Goal: Task Accomplishment & Management: Manage account settings

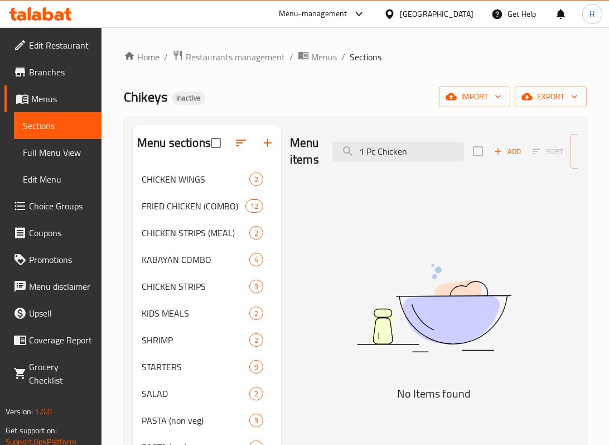
type input "1 Pc Chicken"
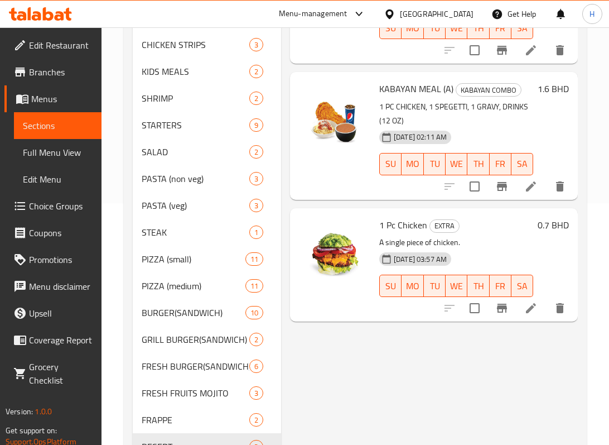
scroll to position [297, 0]
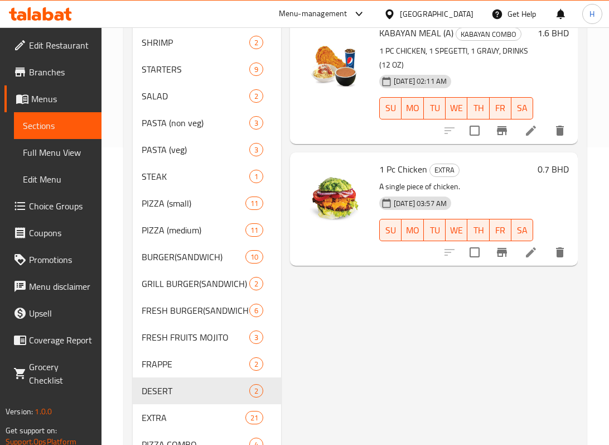
click at [526, 255] on icon at bounding box center [531, 252] width 13 height 13
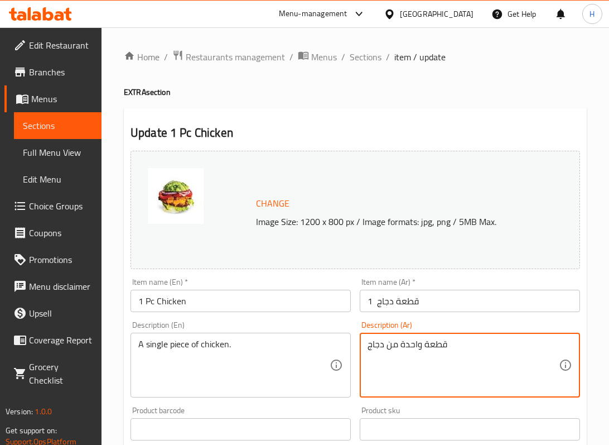
click at [423, 349] on textarea "قطعة واحدة من دجاج" at bounding box center [463, 365] width 191 height 53
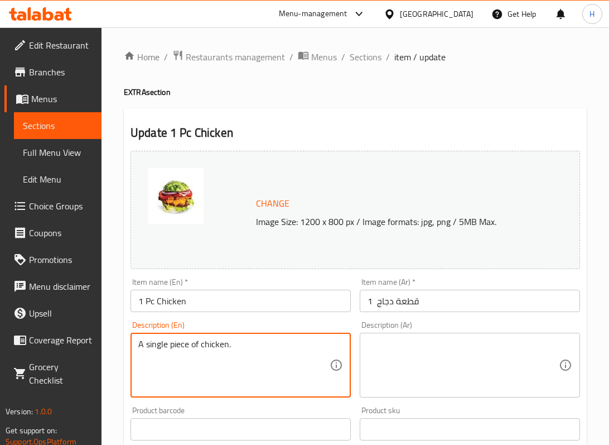
click at [155, 351] on textarea "A single piece of chicken." at bounding box center [233, 365] width 191 height 53
click at [168, 301] on input "1 Pc Chicken" at bounding box center [241, 301] width 220 height 22
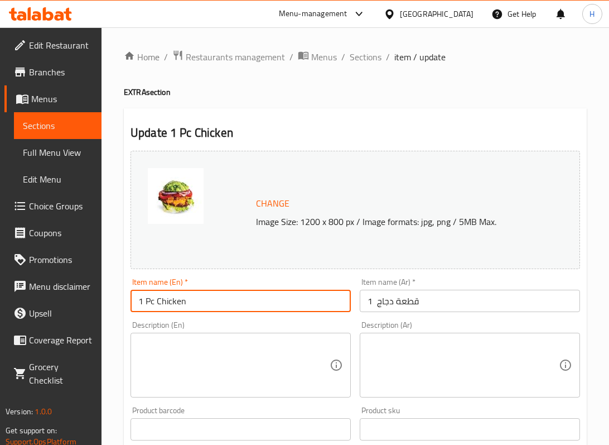
click at [168, 301] on input "1 Pc Chicken" at bounding box center [241, 301] width 220 height 22
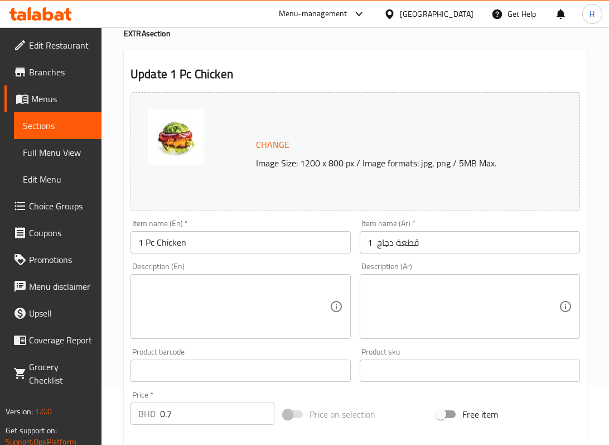
scroll to position [359, 0]
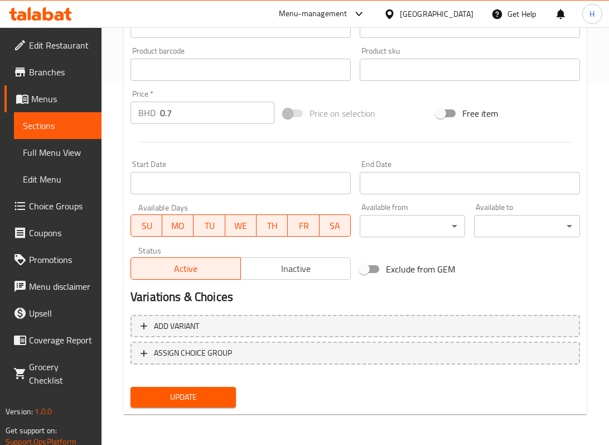
click at [226, 406] on button "Update" at bounding box center [183, 397] width 105 height 21
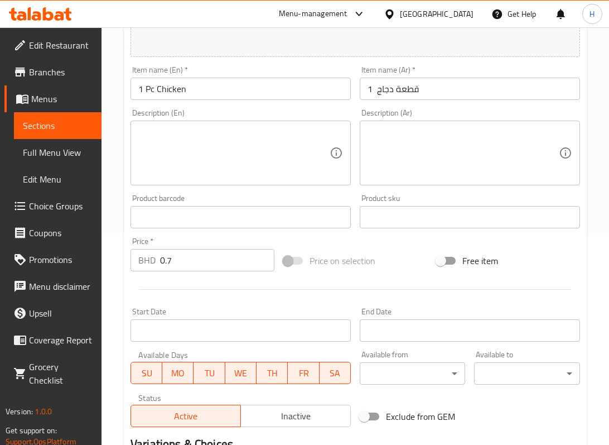
scroll to position [210, 0]
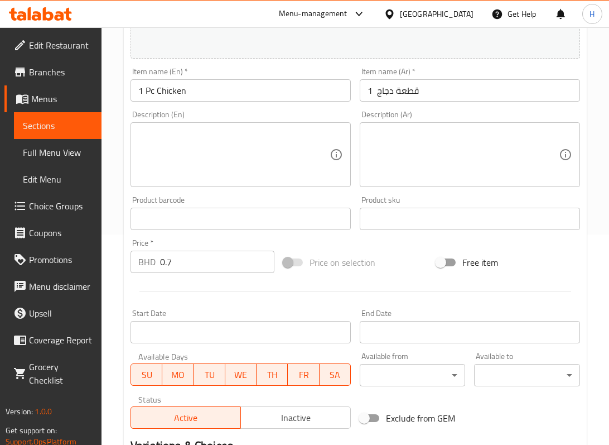
click at [215, 134] on textarea at bounding box center [233, 154] width 191 height 53
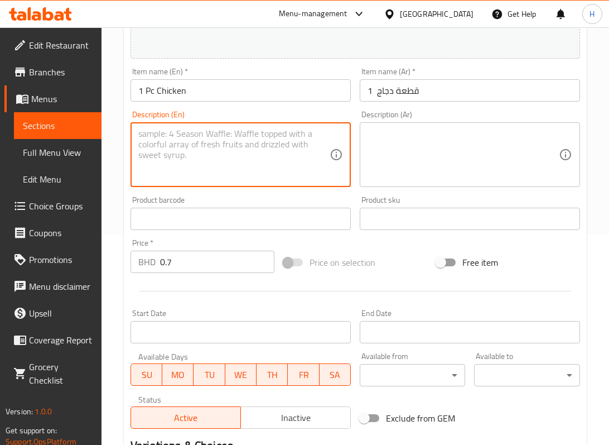
paste textarea "A single piece of chicken. قطعة واحدة من دجاج"
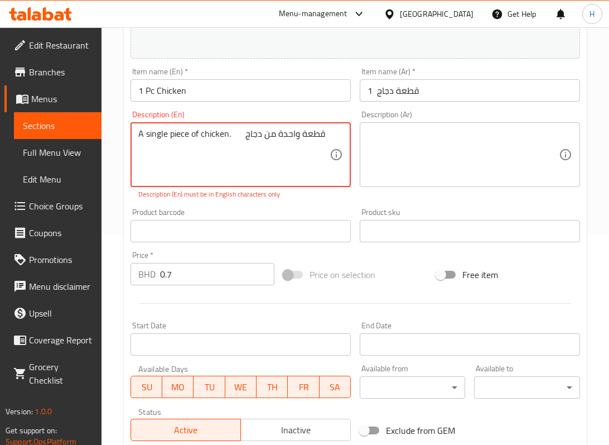
drag, startPoint x: 228, startPoint y: 131, endPoint x: 337, endPoint y: 139, distance: 109.2
click at [337, 139] on div "A single piece of chicken. قطعة واحدة من دجاج Description (En)" at bounding box center [241, 154] width 220 height 65
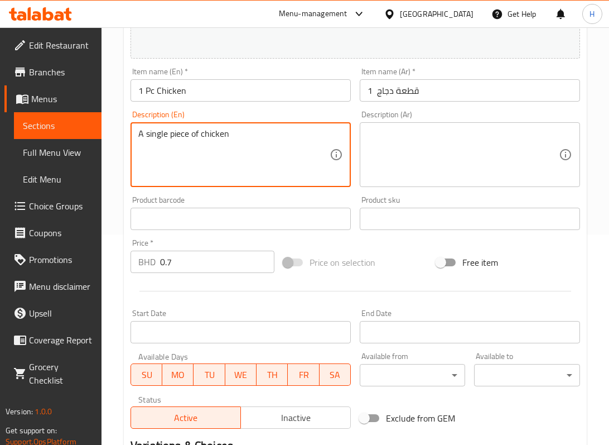
type textarea "A single piece of chicken"
click at [451, 143] on textarea at bounding box center [463, 154] width 191 height 53
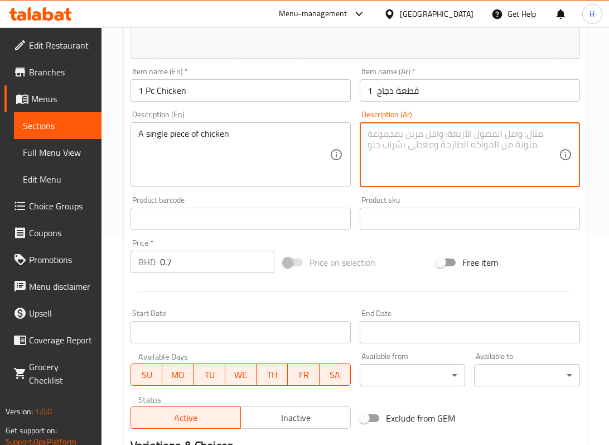
paste textarea ". قطعة واحدة من دجاج"
drag, startPoint x: 378, startPoint y: 133, endPoint x: 327, endPoint y: 136, distance: 51.4
click at [327, 136] on div "Change Image Size: 1200 x 800 px / Image formats: jpg, png / 5MB Max. Item name…" at bounding box center [355, 184] width 459 height 497
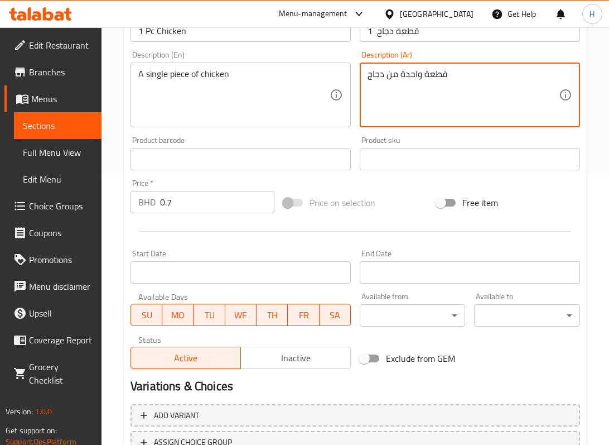
scroll to position [359, 0]
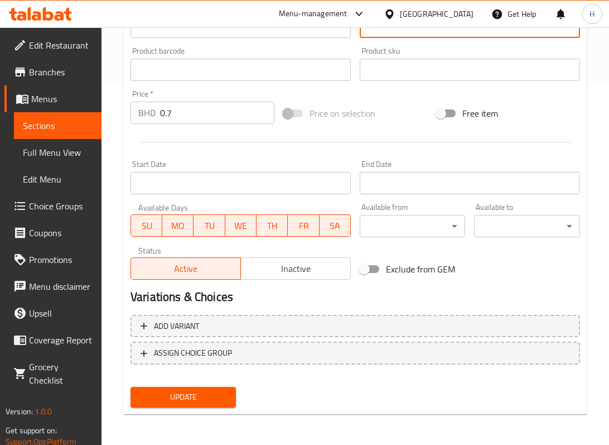
type textarea "قطعة واحدة من دجاج"
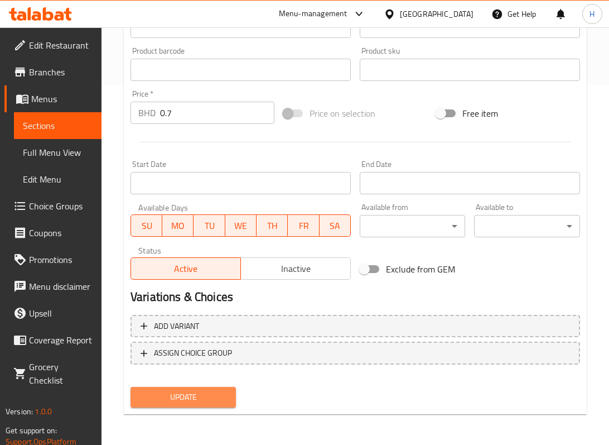
click at [203, 394] on span "Update" at bounding box center [183, 397] width 88 height 14
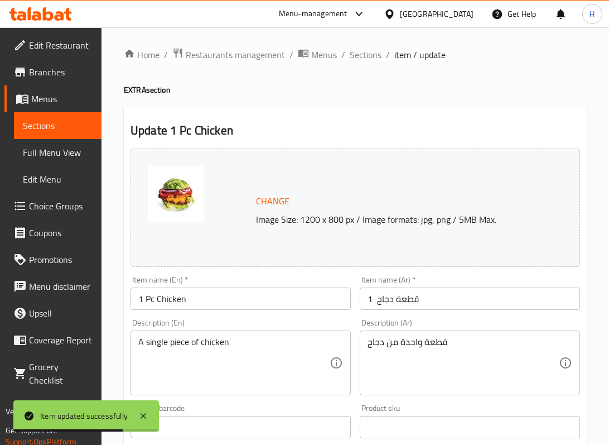
scroll to position [0, 0]
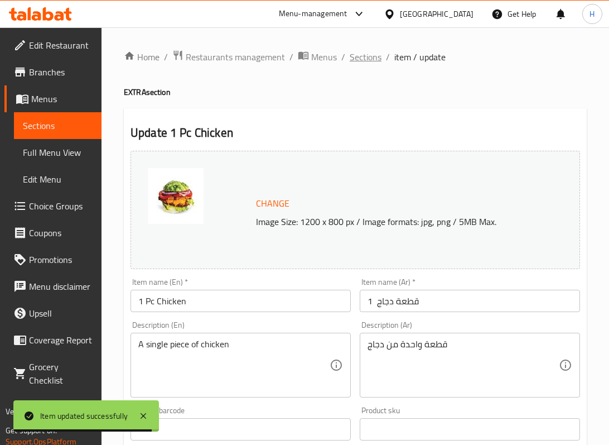
click at [376, 60] on span "Sections" at bounding box center [366, 56] width 32 height 13
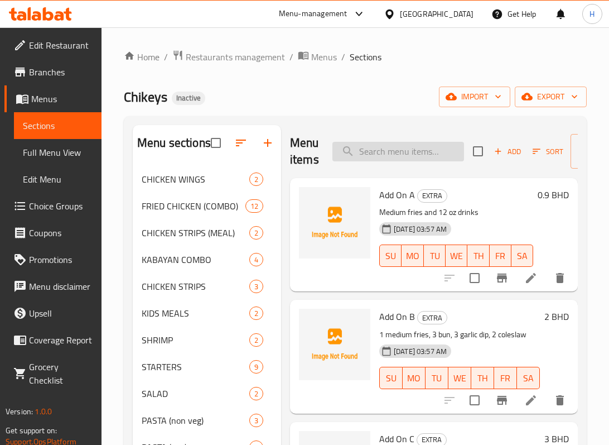
click at [401, 150] on input "search" at bounding box center [399, 152] width 132 height 20
paste input "French Fries Small"
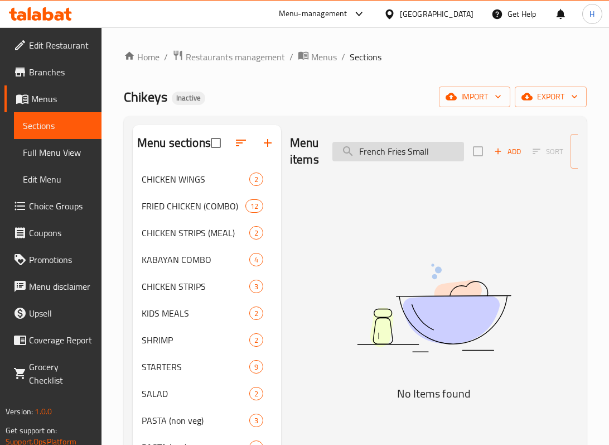
drag, startPoint x: 357, startPoint y: 148, endPoint x: 344, endPoint y: 148, distance: 13.4
click at [344, 148] on input "French Fries Small" at bounding box center [399, 152] width 132 height 20
click at [437, 151] on input "French Fries Small" at bounding box center [399, 152] width 132 height 20
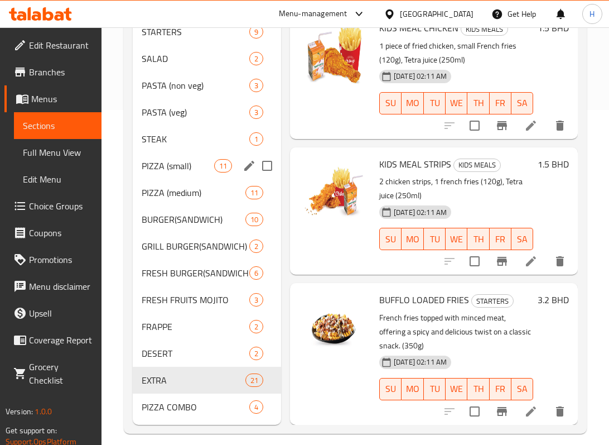
scroll to position [347, 0]
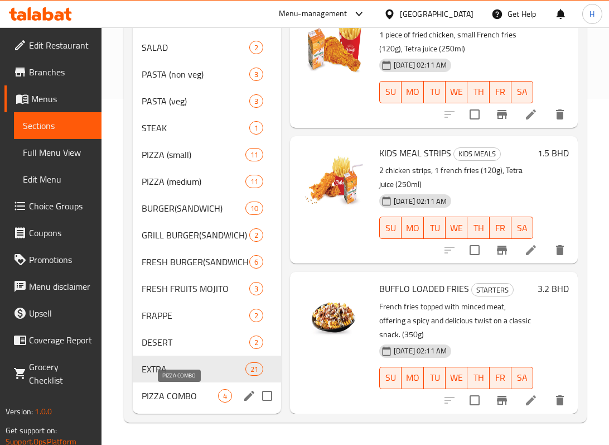
type input "French Fries"
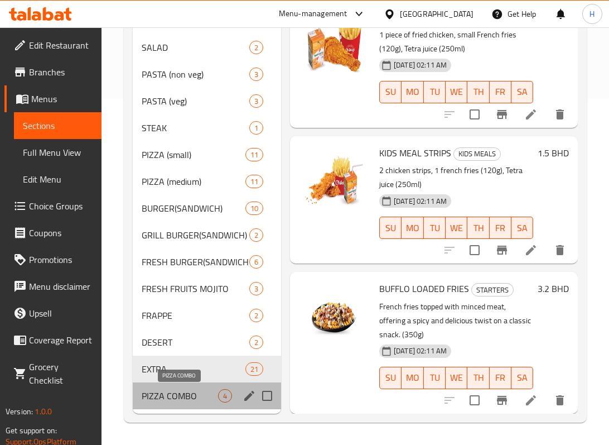
click at [166, 398] on span "PIZZA COMBO" at bounding box center [180, 395] width 76 height 13
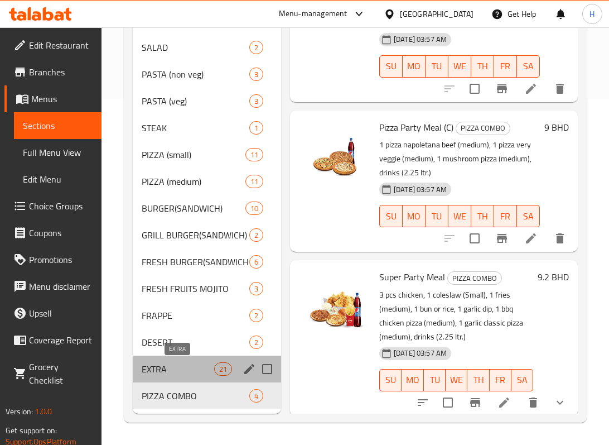
click at [166, 365] on span "EXTRA" at bounding box center [178, 368] width 73 height 13
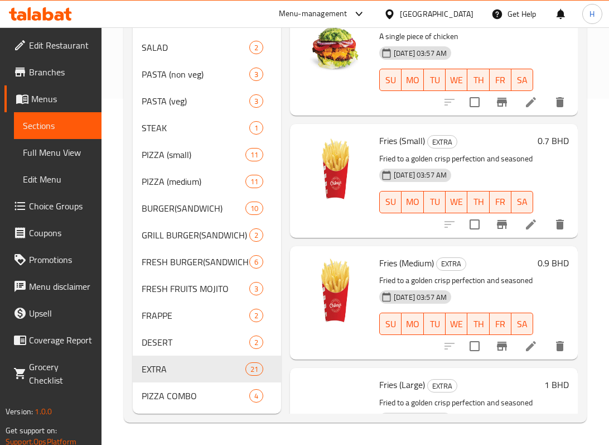
scroll to position [319, 0]
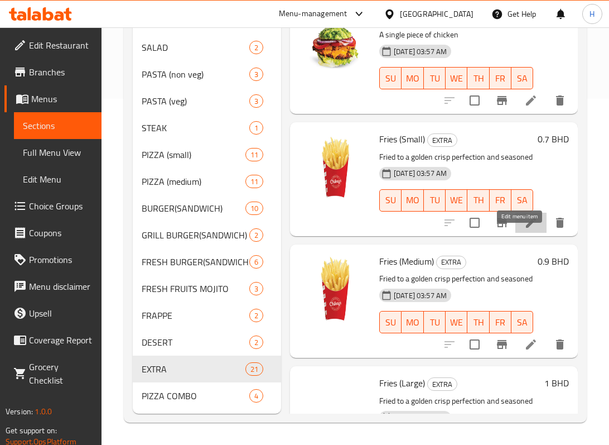
click at [525, 229] on icon at bounding box center [531, 222] width 13 height 13
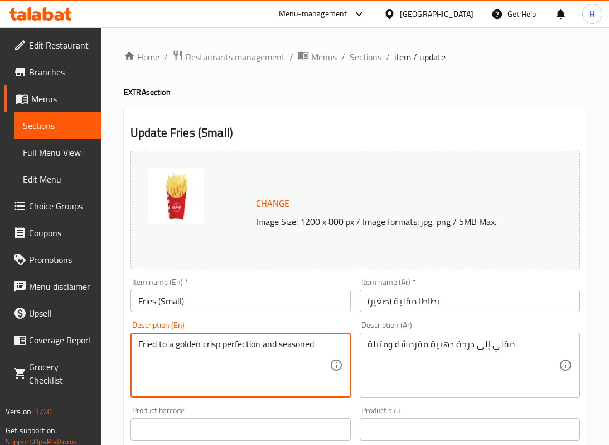
click at [247, 344] on textarea "Fried to a golden crisp perfection and seasoned" at bounding box center [233, 365] width 191 height 53
paste textarea "ench Fries Small"
click at [181, 344] on textarea "French Fries Small" at bounding box center [233, 365] width 191 height 53
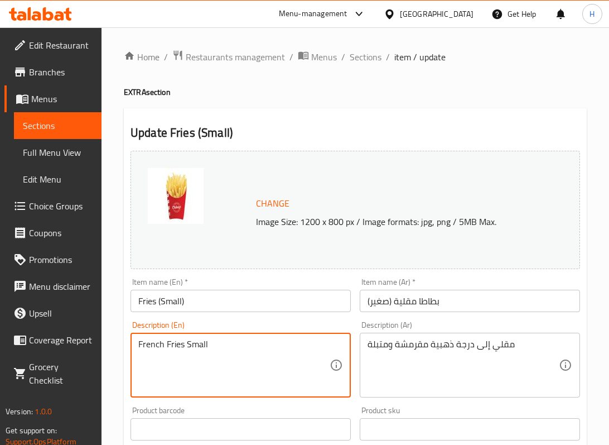
click at [181, 344] on textarea "French Fries Small" at bounding box center [233, 365] width 191 height 53
paste textarea "Small portion of French fries. حصة صغيرة من البطاطس ال[GEOGRAPHIC_DATA]"
drag, startPoint x: 247, startPoint y: 349, endPoint x: 254, endPoint y: 359, distance: 12.7
click at [254, 359] on textarea "Small portion of French fries. حصة صغيرة من البطاطس ال[GEOGRAPHIC_DATA]" at bounding box center [233, 365] width 191 height 53
type textarea "Small portion of French fries."
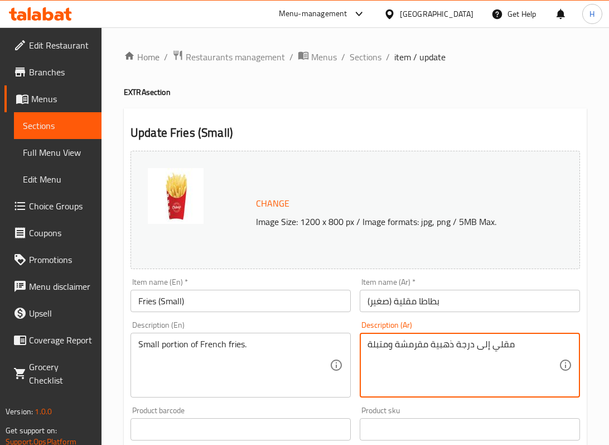
click at [385, 346] on textarea "مقلي إلى درجة ذهبية مقرمشة ومتبلة" at bounding box center [463, 365] width 191 height 53
paste textarea "حصة صغيرة من البطاطس المقلي"
type textarea "حصة صغيرة من البطاطس المقلية"
click at [177, 306] on input "Fries (Small)" at bounding box center [241, 301] width 220 height 22
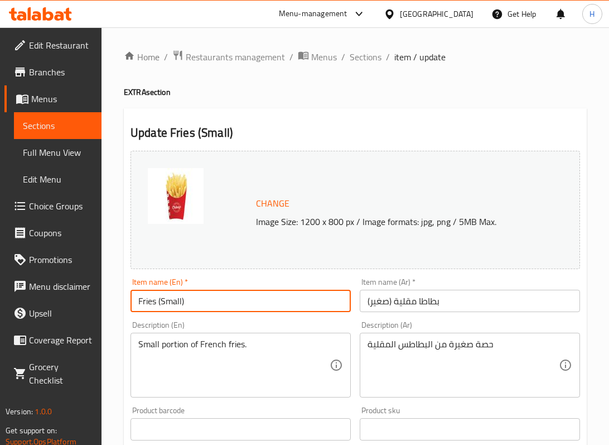
click at [177, 306] on input "Fries (Small)" at bounding box center [241, 301] width 220 height 22
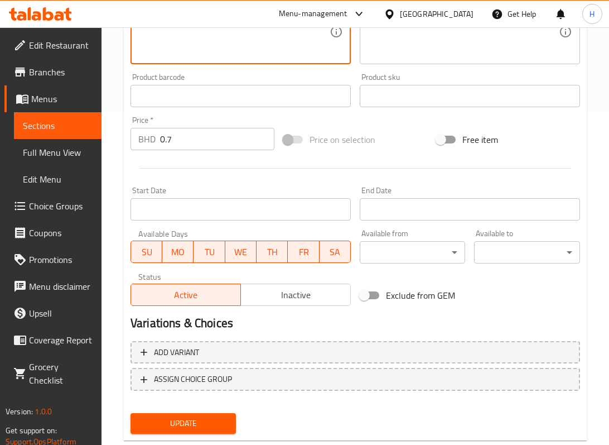
scroll to position [359, 0]
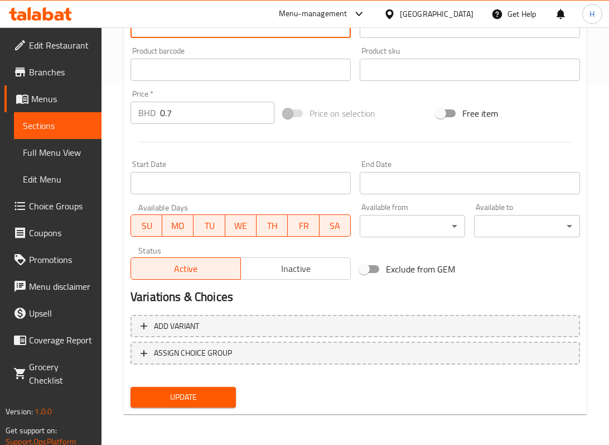
click at [217, 401] on span "Update" at bounding box center [183, 397] width 88 height 14
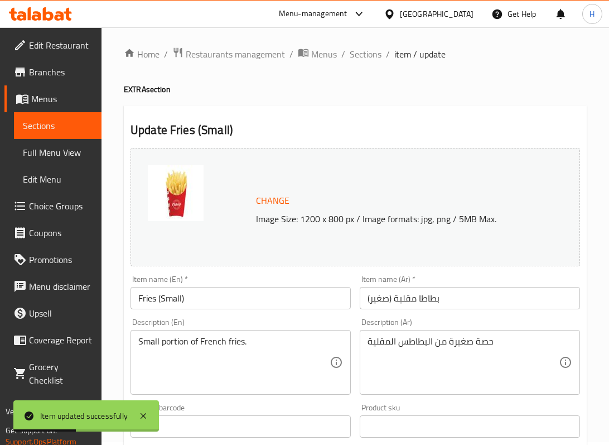
scroll to position [0, 0]
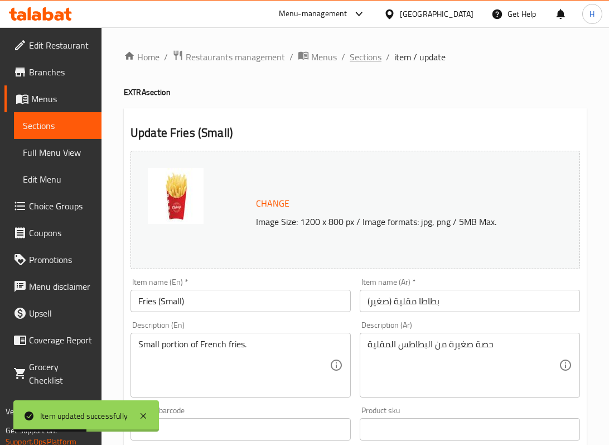
click at [356, 61] on span "Sections" at bounding box center [366, 56] width 32 height 13
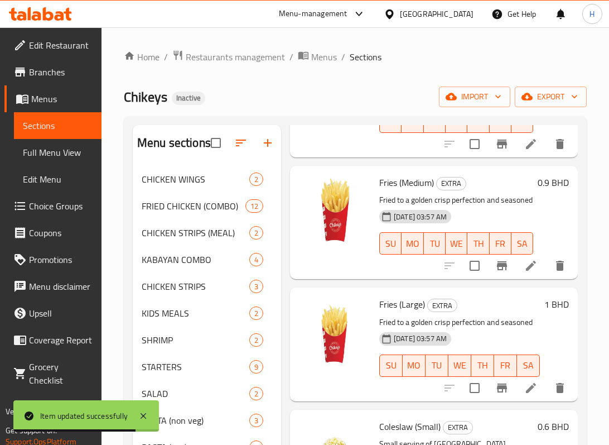
scroll to position [670, 0]
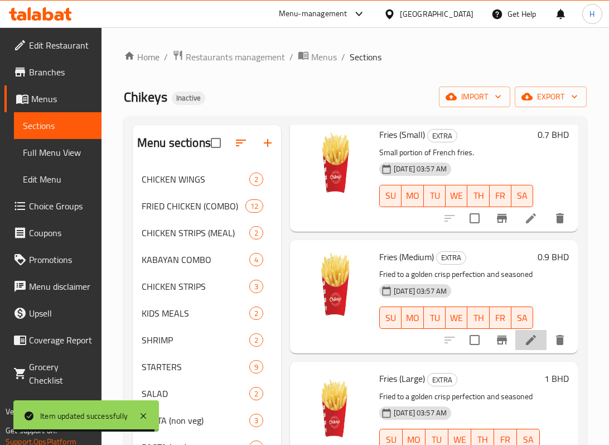
click at [516, 350] on li at bounding box center [531, 340] width 31 height 20
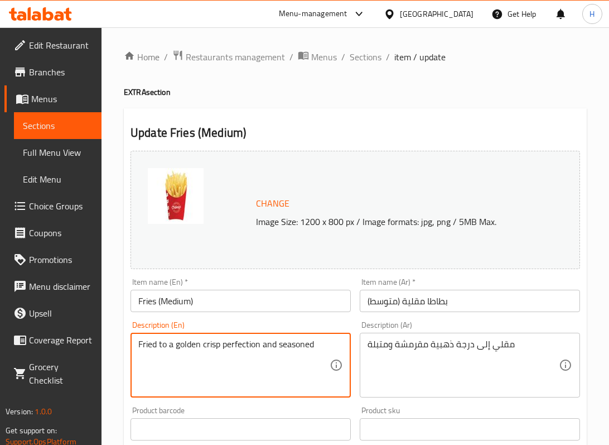
click at [239, 355] on textarea "Fried to a golden crisp perfection and seasoned" at bounding box center [233, 365] width 191 height 53
paste textarea "Medium-sized crispy potato sticks. أصابع بطاطا مقرمشة متوسطة الحجم."
drag, startPoint x: 272, startPoint y: 344, endPoint x: 284, endPoint y: 363, distance: 22.3
click at [284, 363] on textarea "Medium-sized crispy potato sticks. أصابع بطاطا مقرمشة متوسطة الحجم." at bounding box center [233, 365] width 191 height 53
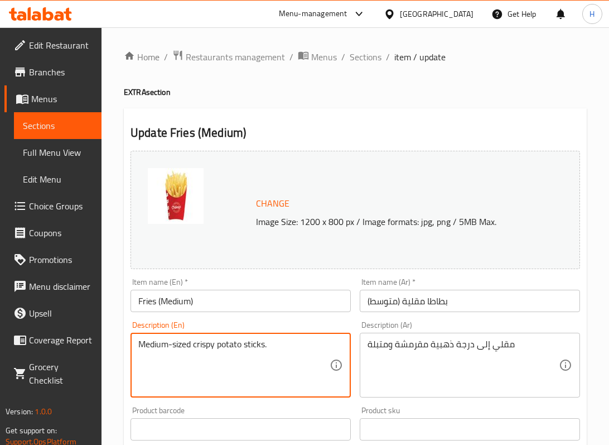
type textarea "Medium-sized crispy potato sticks."
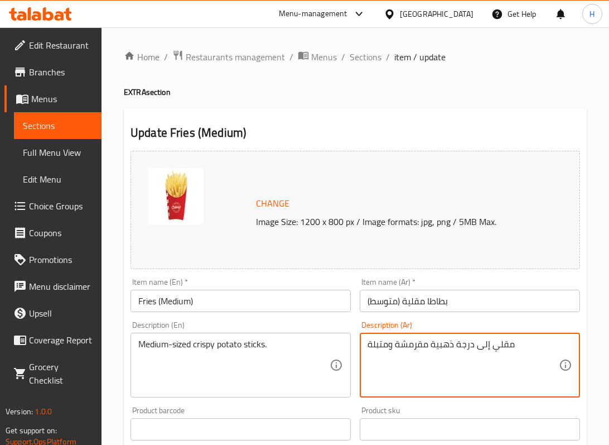
click at [420, 349] on textarea "مقلي إلى درجة ذهبية مقرمشة ومتبلة" at bounding box center [463, 365] width 191 height 53
paste textarea "أصابع بطاطا مقرمشة متوسطة الحجم."
type textarea "أصابع بطاطا مقرمشة متوسطة الحجم."
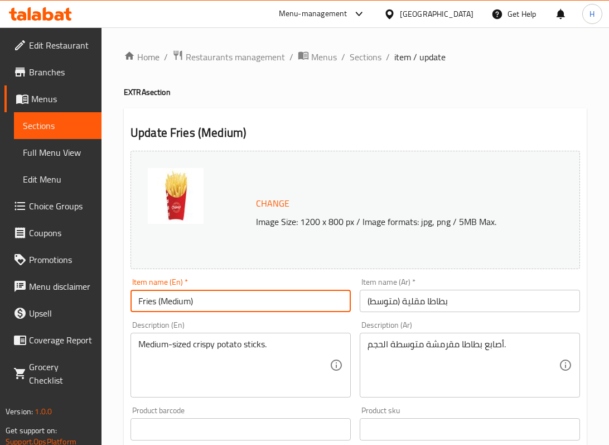
click at [202, 304] on input "Fries (Medium)" at bounding box center [241, 301] width 220 height 22
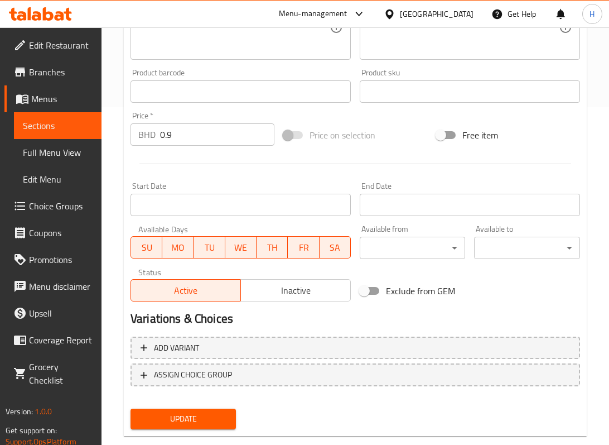
scroll to position [359, 0]
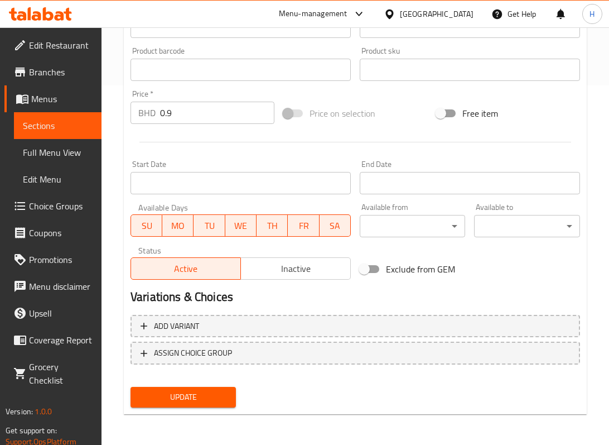
click at [208, 400] on span "Update" at bounding box center [183, 397] width 88 height 14
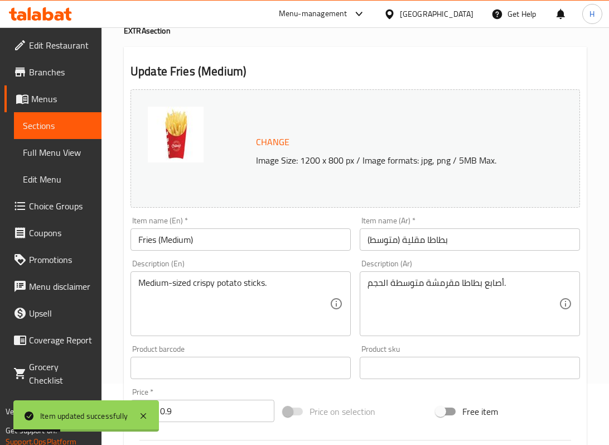
scroll to position [0, 0]
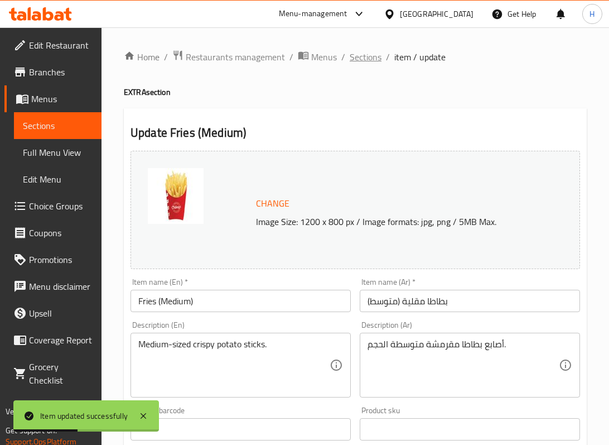
click at [367, 62] on span "Sections" at bounding box center [366, 56] width 32 height 13
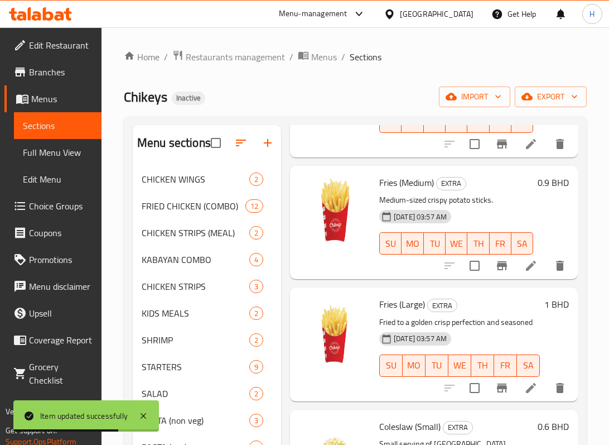
scroll to position [818, 0]
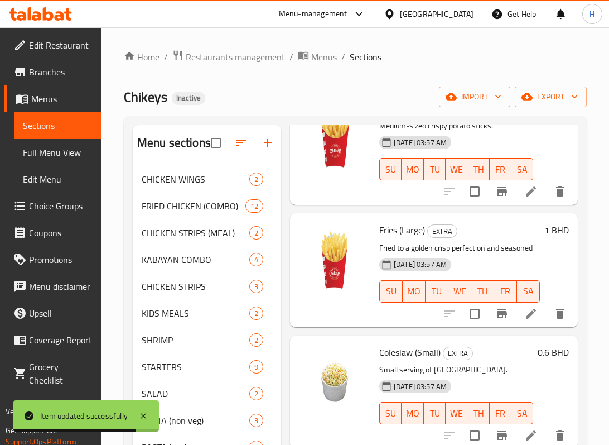
click at [527, 324] on li at bounding box center [531, 314] width 31 height 20
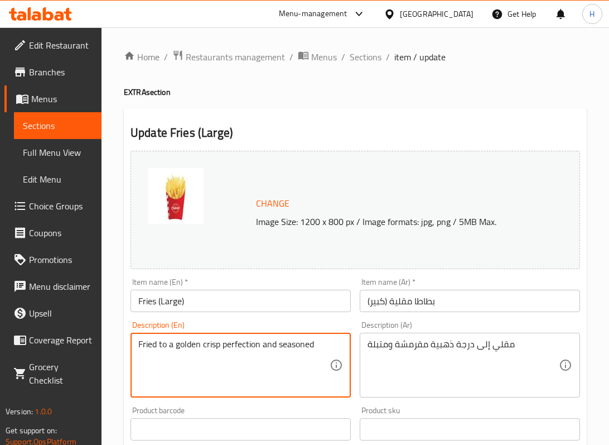
click at [317, 353] on textarea "Fried to a golden crisp perfection and seasoned" at bounding box center [233, 365] width 191 height 53
paste textarea "Generous portion of crispy and golden fries. حصة سخية من البطاطس المقرمشة والذه…"
click at [313, 347] on textarea "Generous portion of crispy and golden fries. حصة سخية من البطاطس المقرمشة والذه…" at bounding box center [233, 365] width 191 height 53
drag, startPoint x: 309, startPoint y: 344, endPoint x: 317, endPoint y: 362, distance: 19.0
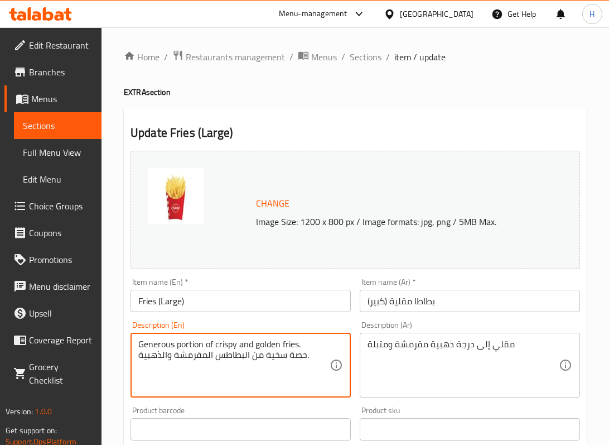
click at [317, 362] on textarea "Generous portion of crispy and golden fries. حصة سخية من البطاطس المقرمشة والذه…" at bounding box center [233, 365] width 191 height 53
type textarea "Generous portion of crispy and golden fries."
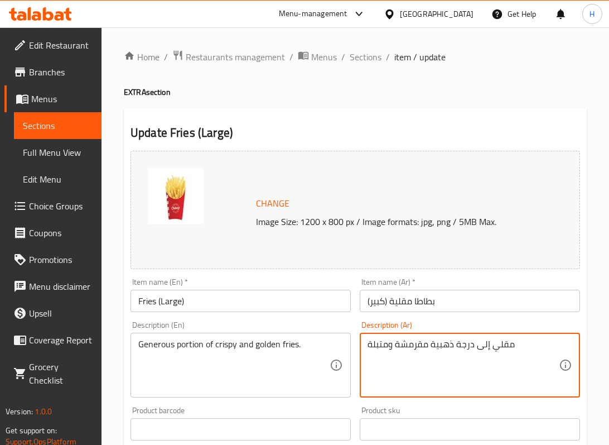
click at [389, 342] on textarea "مقلي إلى درجة ذهبية مقرمشة ومتبلة" at bounding box center [463, 365] width 191 height 53
paste textarea "حصة سخية من البطاطس المقرمشة والذهبية."
click at [445, 343] on textarea "حصة سخية من البطاطس المقرمشة والذهبية." at bounding box center [463, 365] width 191 height 53
click at [406, 304] on input "بطاطا مقلية (كبير)" at bounding box center [470, 301] width 220 height 22
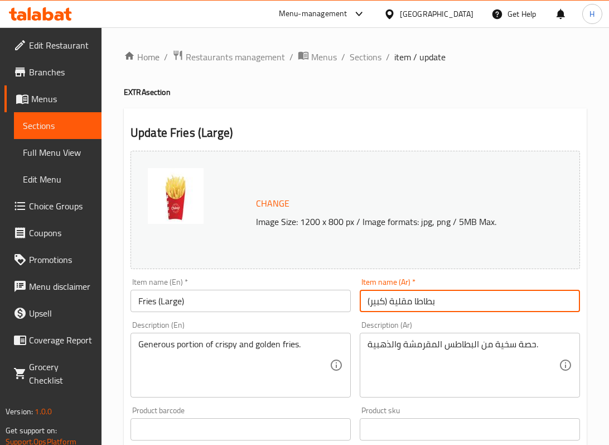
click at [406, 304] on input "بطاطا مقلية (كبير)" at bounding box center [470, 301] width 220 height 22
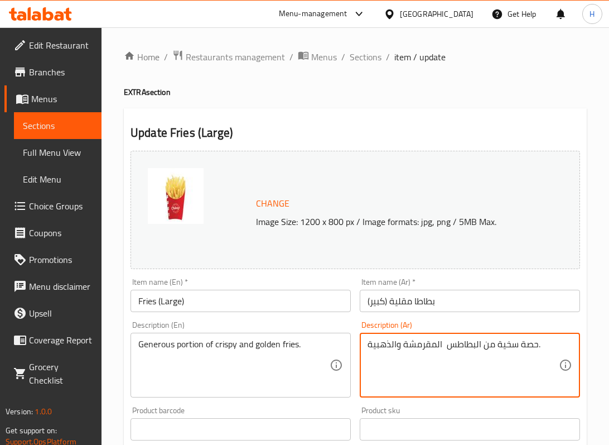
paste textarea "[GEOGRAPHIC_DATA]"
click at [434, 347] on textarea "حصة سخية من البطاطس [GEOGRAPHIC_DATA] المقرمشة والذهبية." at bounding box center [463, 365] width 191 height 53
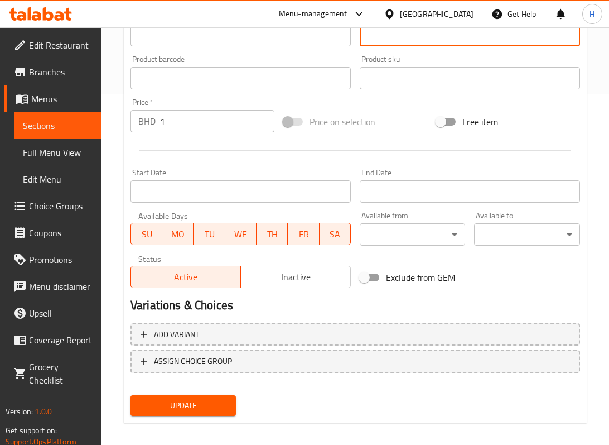
scroll to position [359, 0]
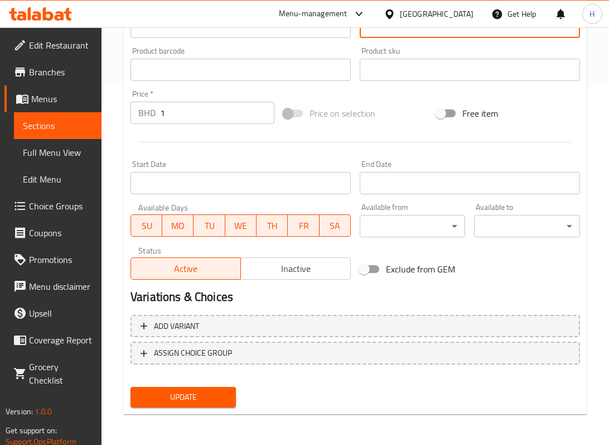
type textarea "حصة سخية من البطاطس المقلية المقرمشة والذهبية."
click at [208, 398] on span "Update" at bounding box center [183, 397] width 88 height 14
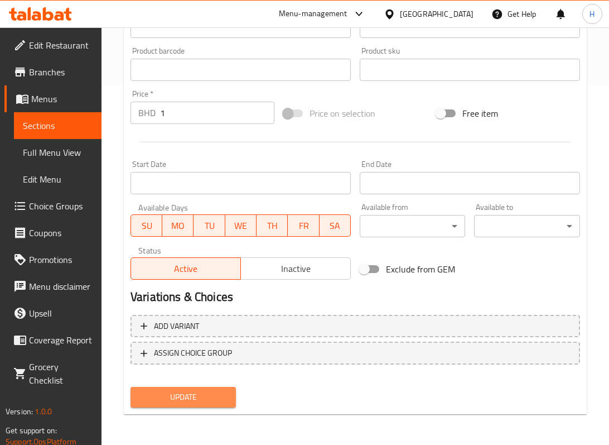
click at [167, 403] on span "Update" at bounding box center [183, 397] width 88 height 14
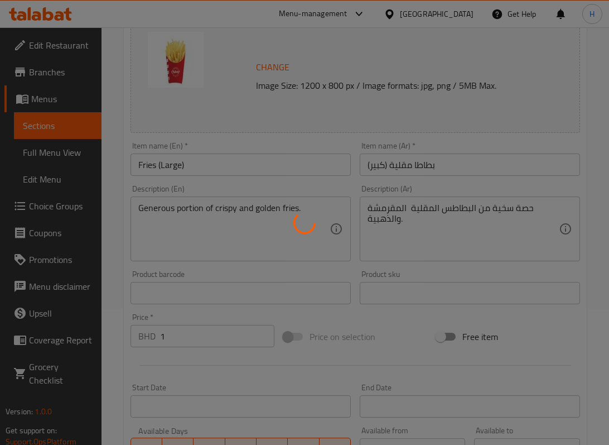
scroll to position [0, 0]
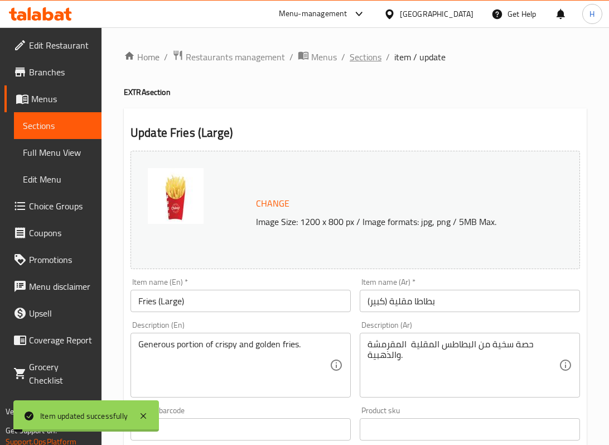
click at [366, 59] on span "Sections" at bounding box center [366, 56] width 32 height 13
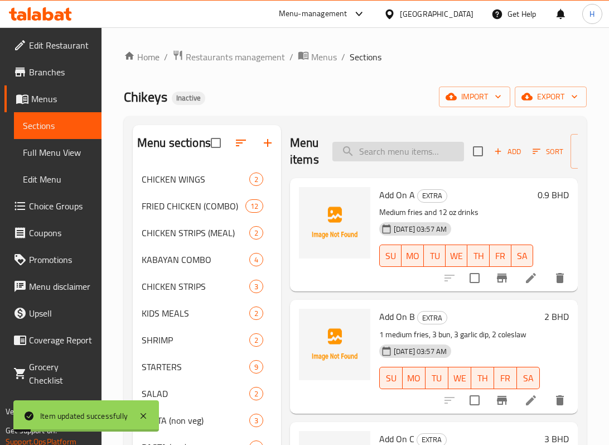
click at [400, 159] on input "search" at bounding box center [399, 152] width 132 height 20
paste input "Garlic Dip"
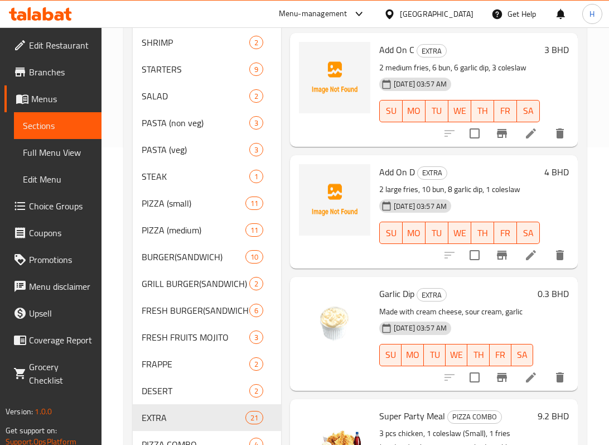
scroll to position [1413, 0]
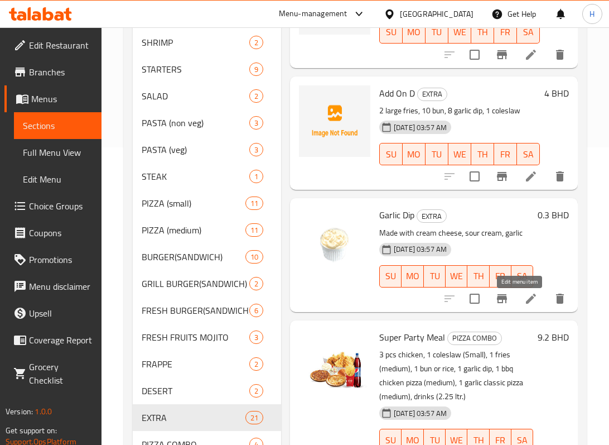
type input "Garlic Dip"
click at [525, 305] on icon at bounding box center [531, 298] width 13 height 13
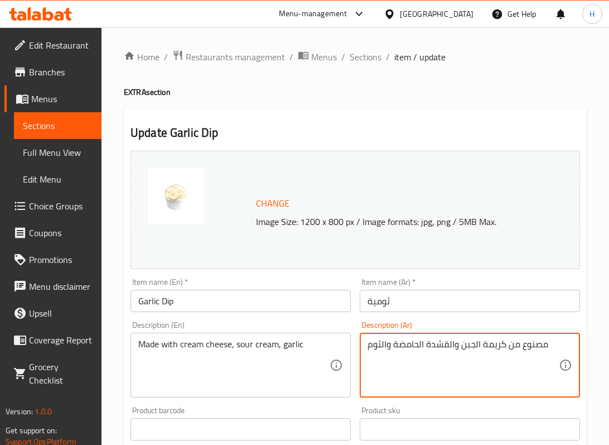
drag, startPoint x: 425, startPoint y: 344, endPoint x: 448, endPoint y: 351, distance: 23.5
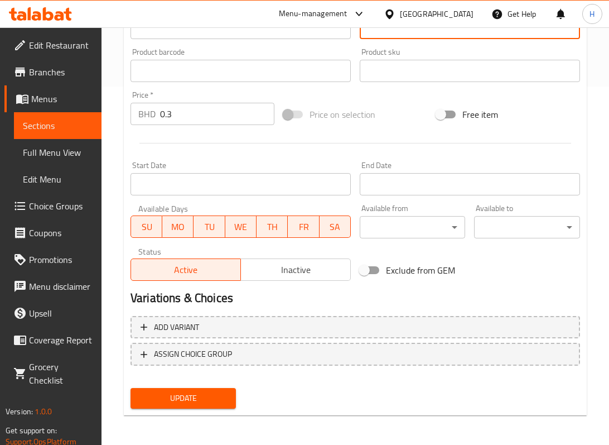
scroll to position [359, 0]
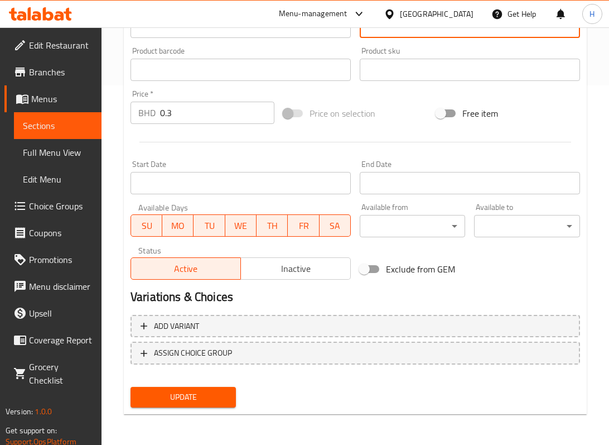
type textarea "مصنوع من كريمة الجبن والكريمة الحامضة والثوم"
click at [155, 395] on span "Update" at bounding box center [183, 397] width 88 height 14
click at [212, 393] on span "Update" at bounding box center [183, 397] width 88 height 14
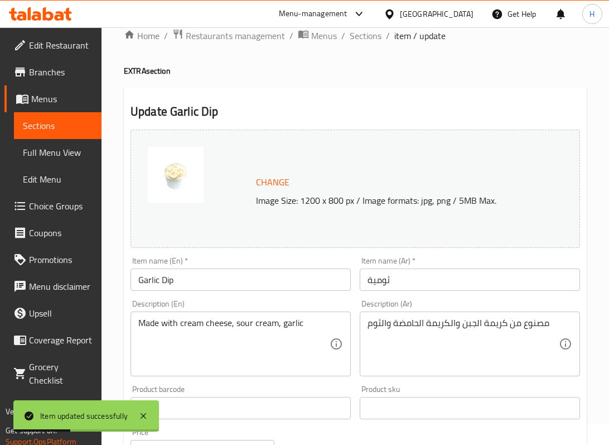
scroll to position [0, 0]
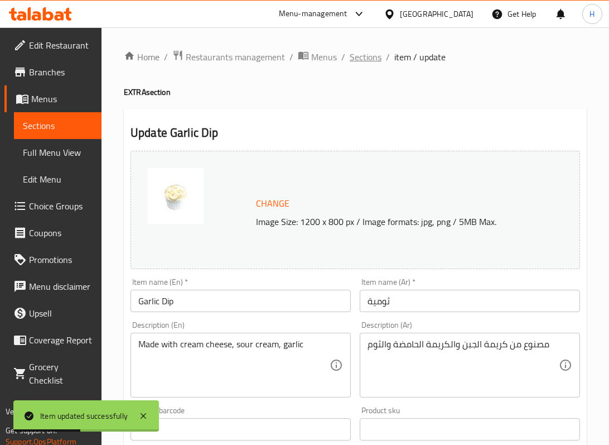
click at [364, 58] on span "Sections" at bounding box center [366, 56] width 32 height 13
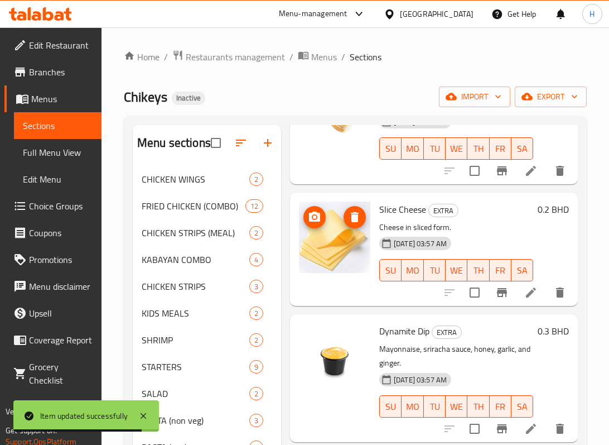
scroll to position [1264, 0]
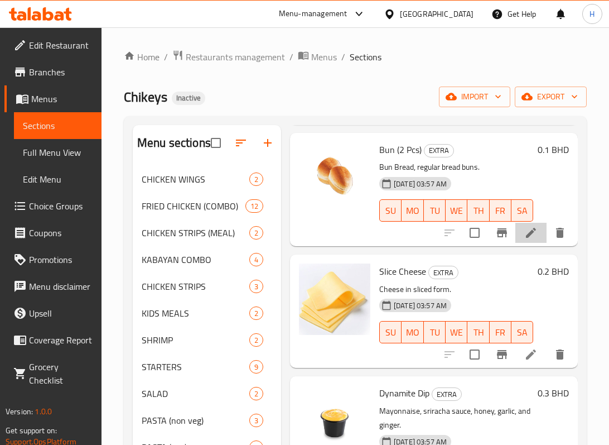
click at [516, 230] on li at bounding box center [531, 233] width 31 height 20
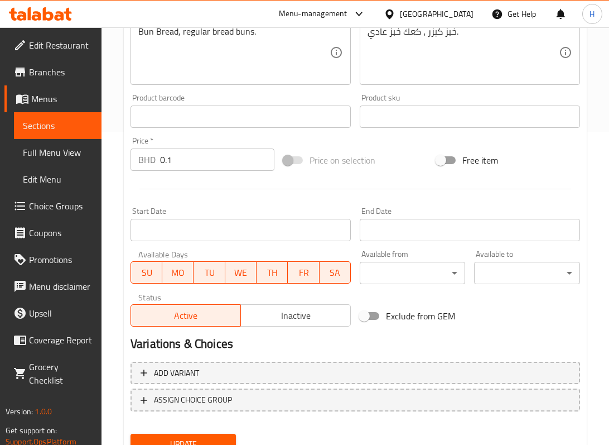
scroll to position [359, 0]
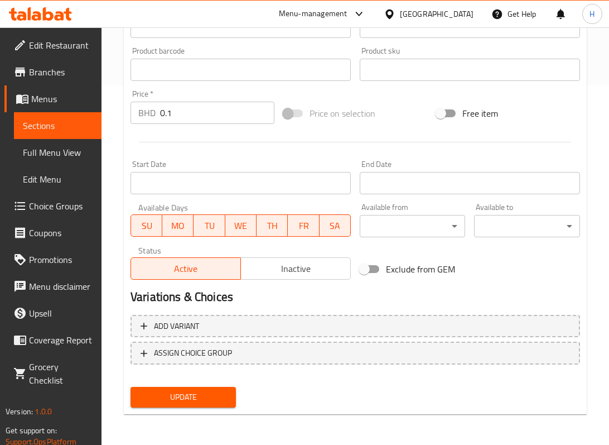
click at [215, 395] on span "Update" at bounding box center [183, 397] width 88 height 14
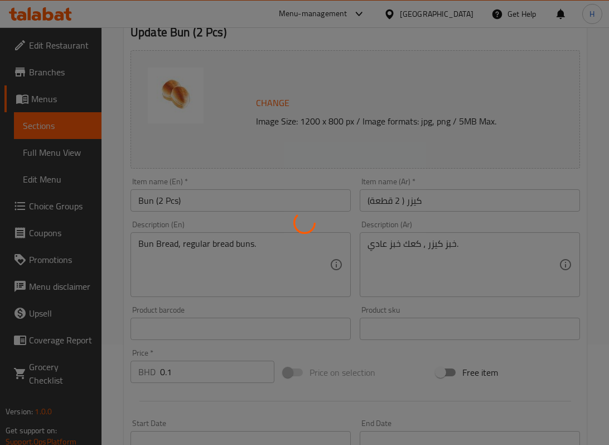
scroll to position [61, 0]
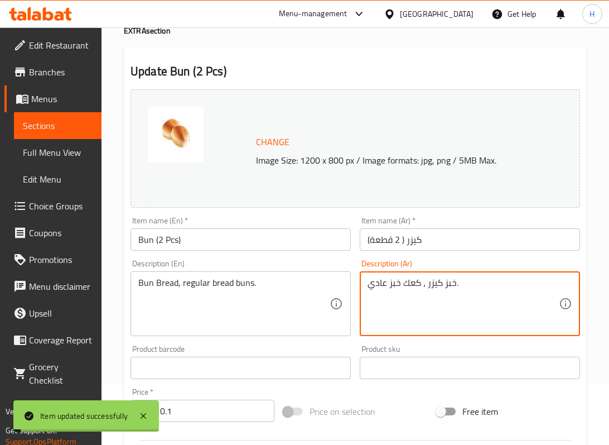
click at [411, 278] on textarea "خبز كيزر ، كعك خبز عادي." at bounding box center [463, 303] width 191 height 53
click at [439, 291] on textarea "خبز كيزر ، كعك خبز عادي." at bounding box center [463, 303] width 191 height 53
click at [410, 289] on textarea "خبز كيزر ، كعك خبز عادي." at bounding box center [463, 303] width 191 height 53
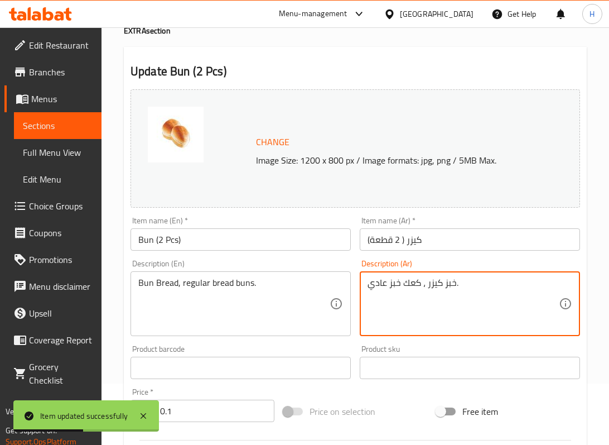
paste textarea "يزر"
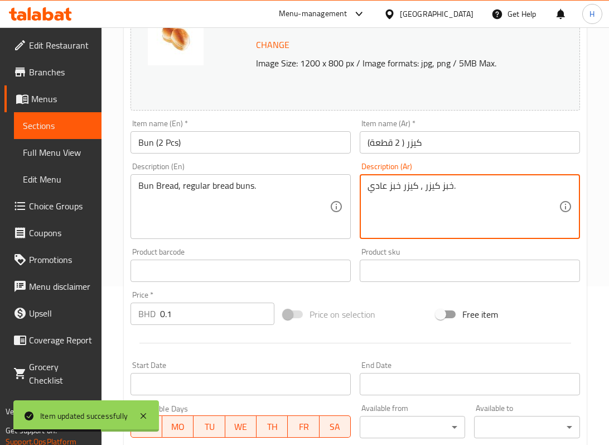
scroll to position [359, 0]
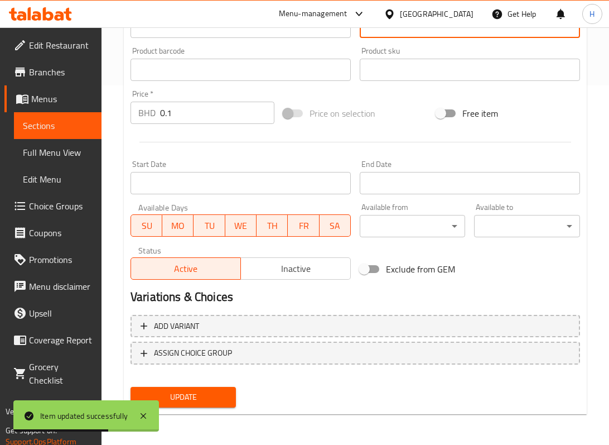
type textarea "خبز كيزر ، كيزر خبز عادي."
click at [217, 398] on span "Update" at bounding box center [183, 397] width 88 height 14
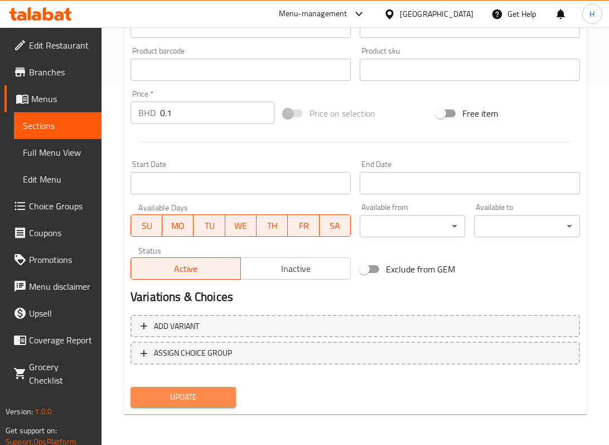
click at [220, 402] on span "Update" at bounding box center [183, 397] width 88 height 14
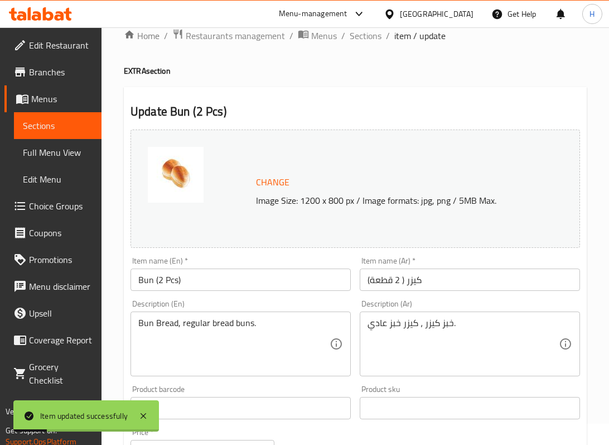
scroll to position [0, 0]
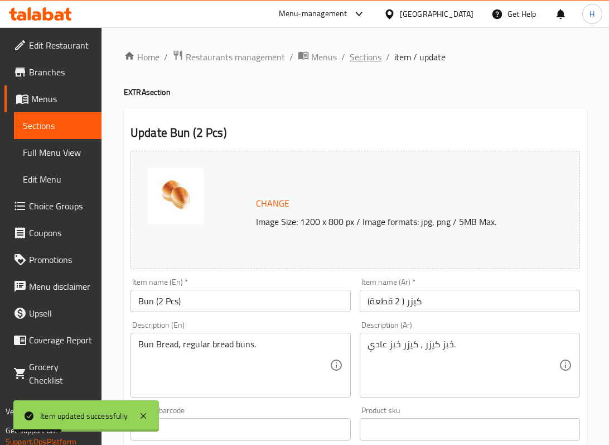
click at [363, 52] on span "Sections" at bounding box center [366, 56] width 32 height 13
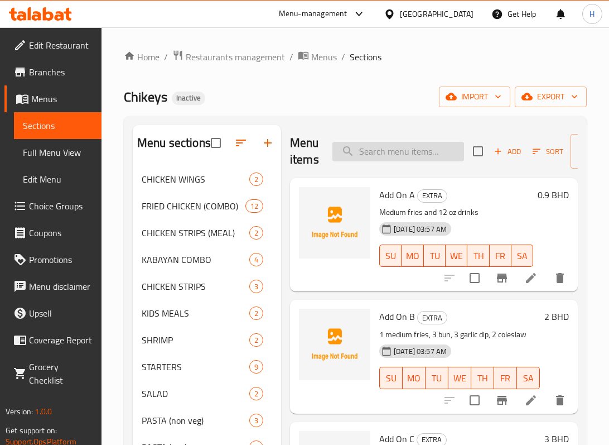
click at [422, 160] on input "search" at bounding box center [399, 152] width 132 height 20
paste input "Blend of chili peppers, aromatic spices, and tangy citrus مزيج رائع من الفلفل ا…"
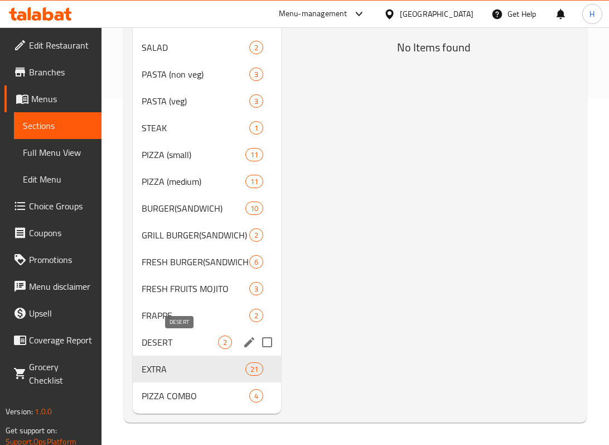
scroll to position [272, 0]
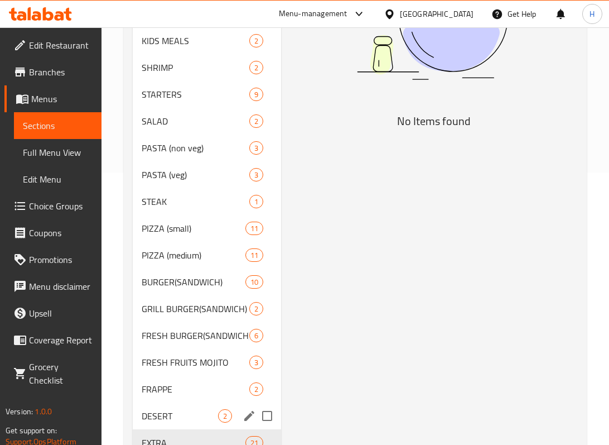
type input "Blend of chili peppers, aromatic spices, and tangy citrus مزيج رائع من الفلفل ا…"
click at [163, 405] on div "DESERT 2" at bounding box center [207, 415] width 148 height 27
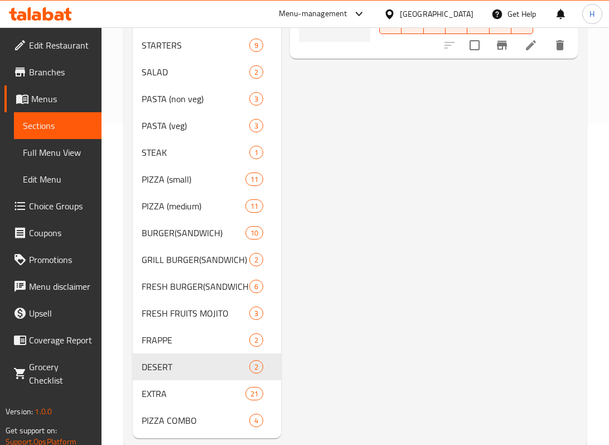
scroll to position [347, 0]
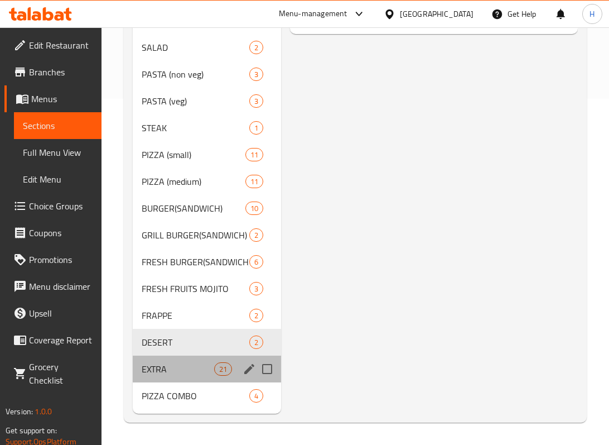
click at [138, 364] on div "EXTRA 21" at bounding box center [207, 368] width 148 height 27
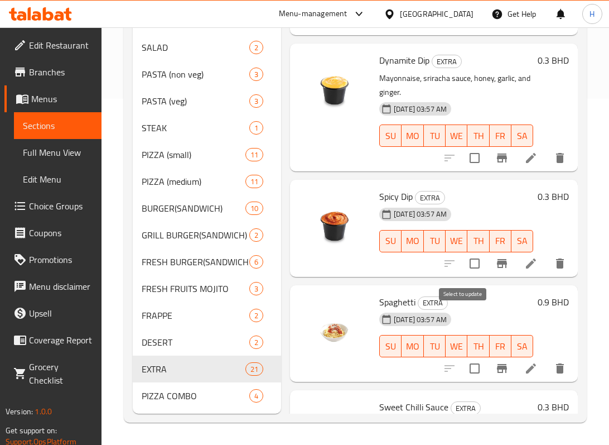
scroll to position [1226, 0]
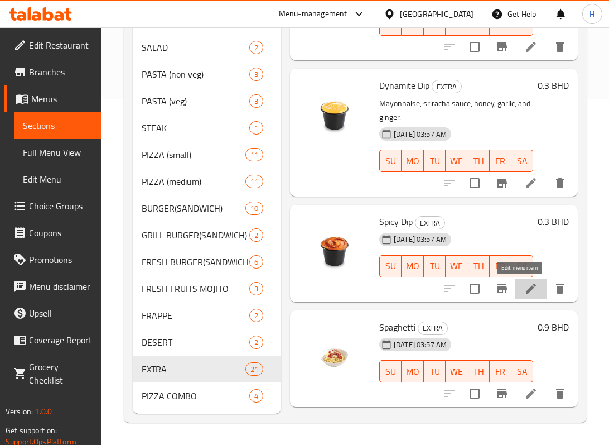
click at [526, 288] on icon at bounding box center [531, 288] width 10 height 10
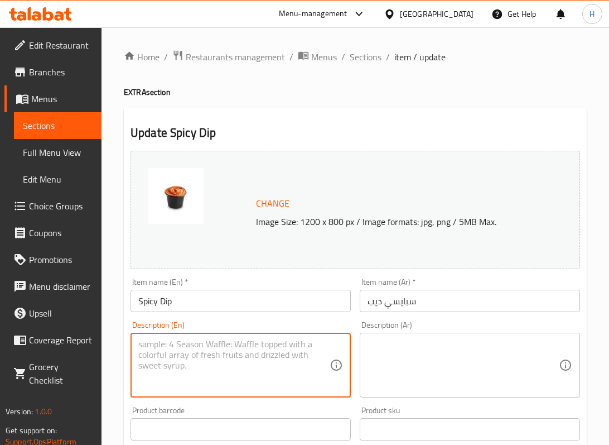
click at [166, 341] on textarea at bounding box center [233, 365] width 191 height 53
paste textarea "Blend of chili peppers, aromatic spices, and tangy citrus مزيج رائع من الفلفل ا…"
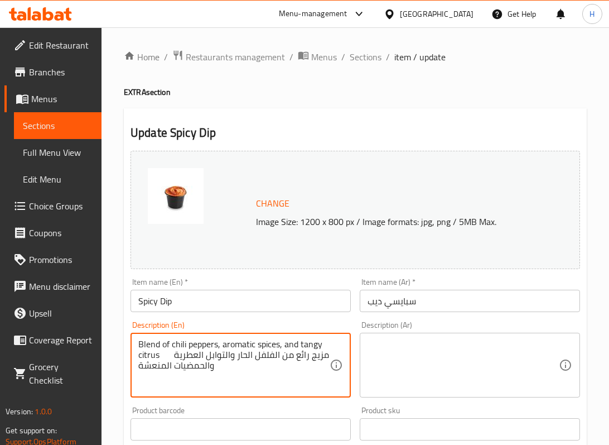
drag, startPoint x: 169, startPoint y: 353, endPoint x: 233, endPoint y: 371, distance: 66.5
click at [233, 371] on textarea "Blend of chili peppers, aromatic spices, and tangy citrus مزيج رائع من الفلفل ا…" at bounding box center [233, 365] width 191 height 53
type textarea "Blend of chili peppers, aromatic spices, and tangy citrus"
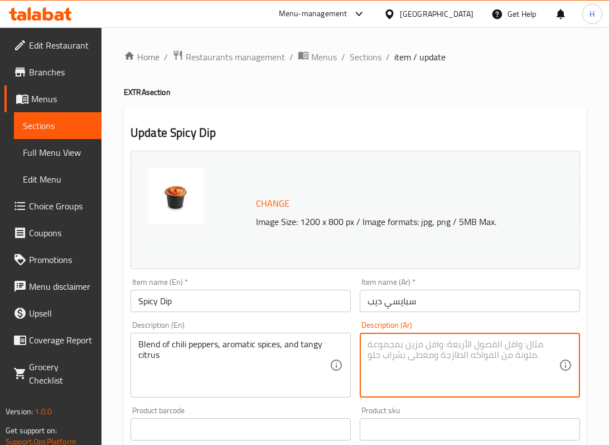
click at [388, 343] on textarea at bounding box center [463, 365] width 191 height 53
paste textarea "مزيج رائع من الفلفل الحار والتوابل العطرية والحمضيات المنعشة"
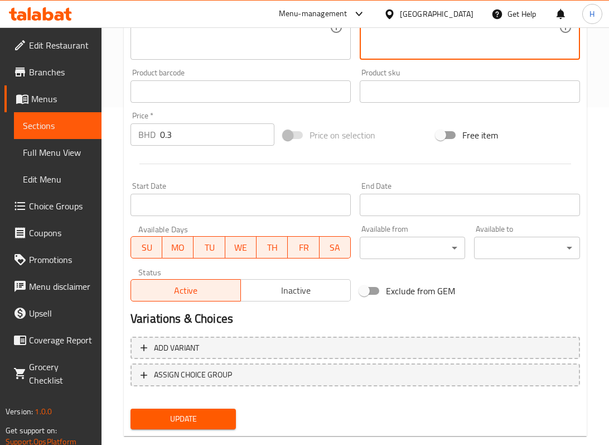
scroll to position [359, 0]
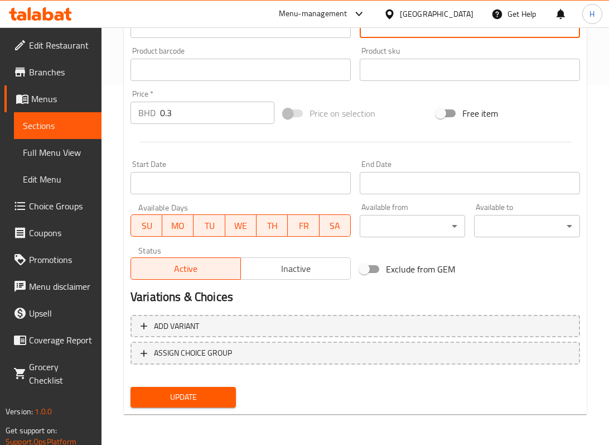
type textarea "مزيج رائع من الفلفل الحار والتوابل العطرية والحمضيات المنعشة"
click at [206, 401] on span "Update" at bounding box center [183, 397] width 88 height 14
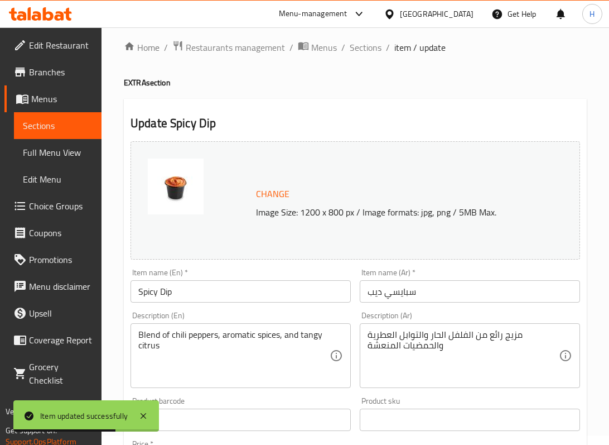
scroll to position [0, 0]
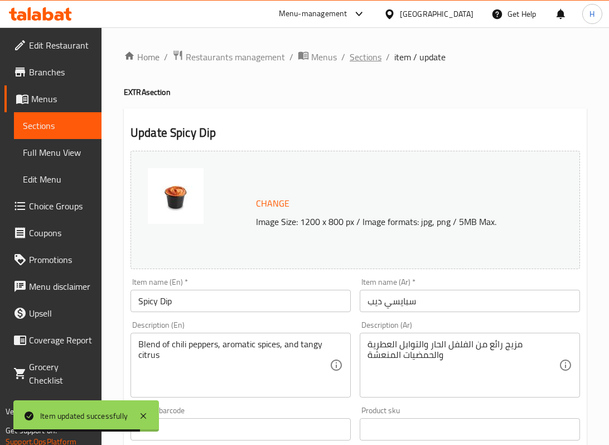
click at [368, 59] on span "Sections" at bounding box center [366, 56] width 32 height 13
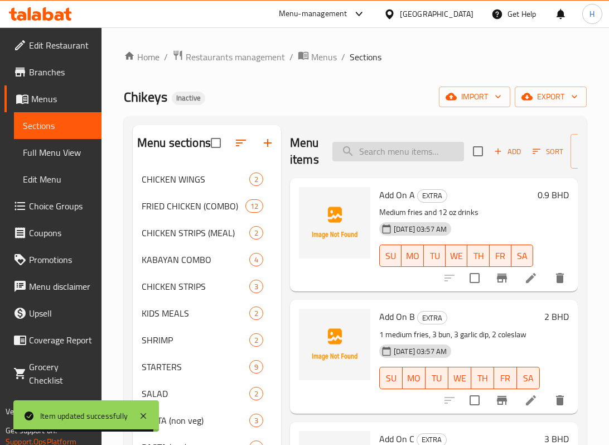
click at [383, 150] on input "search" at bounding box center [399, 152] width 132 height 20
paste input "Long, thin pasta, often served with various sauces. معكرونة طويلة ورقيقة، تقدم …"
type input "Long, thin pasta, often served with various sauces. معكرونة طويلة ورقيقة، تقدم …"
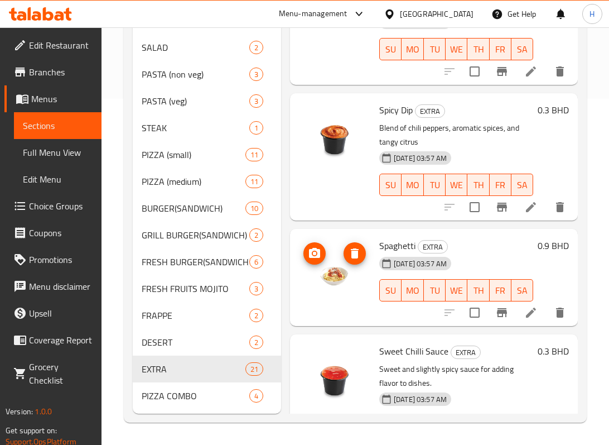
scroll to position [1339, 0]
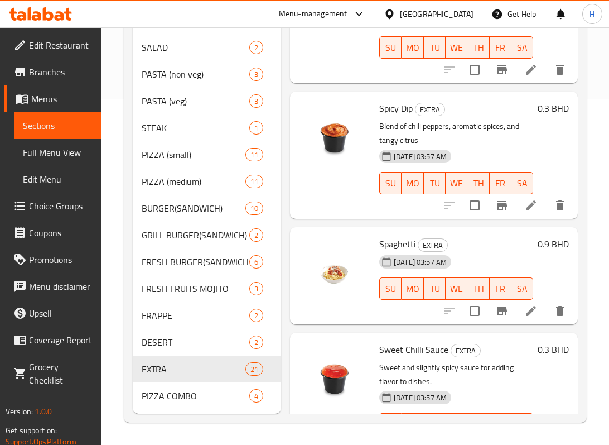
click at [525, 309] on icon at bounding box center [531, 310] width 13 height 13
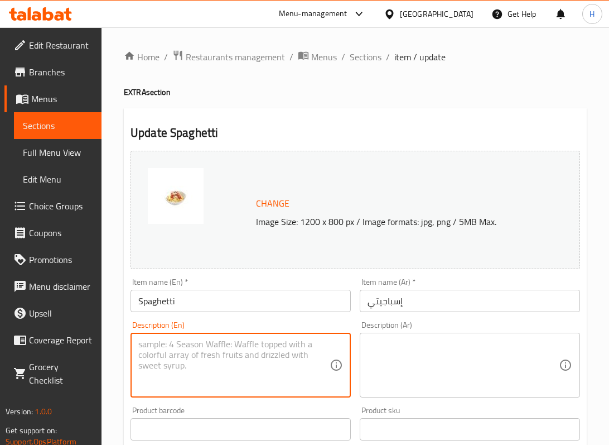
click at [186, 349] on textarea at bounding box center [233, 365] width 191 height 53
paste textarea "Long, thin pasta, often served with various sauces. معكرونة طويلة ورقيقة، تقدم …"
drag, startPoint x: 307, startPoint y: 356, endPoint x: 133, endPoint y: 349, distance: 174.2
click at [131, 348] on div "Long, thin pasta, often served with various sauces. معكرونة طويلة ورقيقة، تقدم …" at bounding box center [241, 365] width 220 height 65
click at [136, 350] on div "Long, thin pasta, often served with various sauces. معكرونة طويلة ورقيقة، تقدم …" at bounding box center [241, 365] width 220 height 65
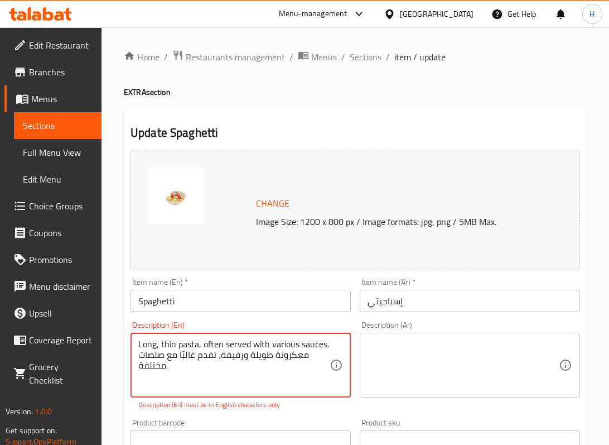
click at [137, 358] on div "Long, thin pasta, often served with various sauces. معكرونة طويلة ورقيقة، تقدم …" at bounding box center [241, 365] width 220 height 65
click at [137, 360] on div "Long, thin pasta, often served with various sauces. معكرونة طويلة ورقيقة، تقدم …" at bounding box center [241, 365] width 220 height 65
click at [295, 363] on textarea "Long, thin pasta, often served with various sauces. معكرونة طويلة ورقيقة، تقدم …" at bounding box center [233, 365] width 191 height 53
drag, startPoint x: 326, startPoint y: 357, endPoint x: 304, endPoint y: 358, distance: 21.8
click at [304, 358] on textarea "Long, thin pasta, often served with various sauces. معكرونة طويلة ورقيقة، تقدم …" at bounding box center [233, 365] width 191 height 53
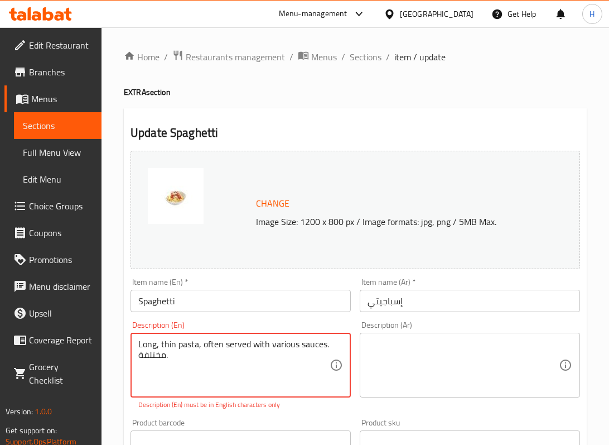
type textarea "Long, thin pasta, often served with various sauces. مختلفة."
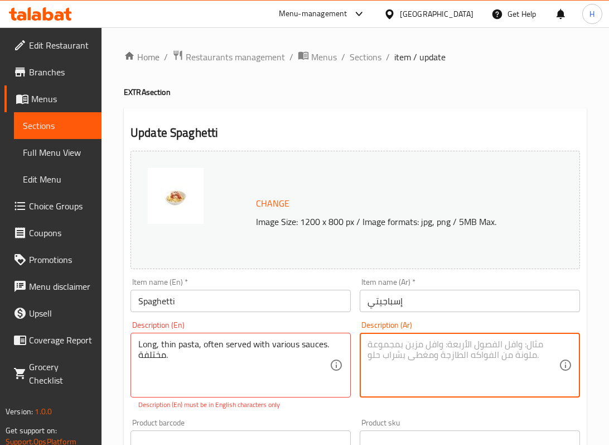
click at [392, 343] on textarea at bounding box center [463, 365] width 191 height 53
paste textarea "معكرونة طويلة ورقيقة، تقدم غالبًا مع صلصات"
type textarea "معكرونة طويلة ورقيقة، تقدم غالبًا مع صلصات"
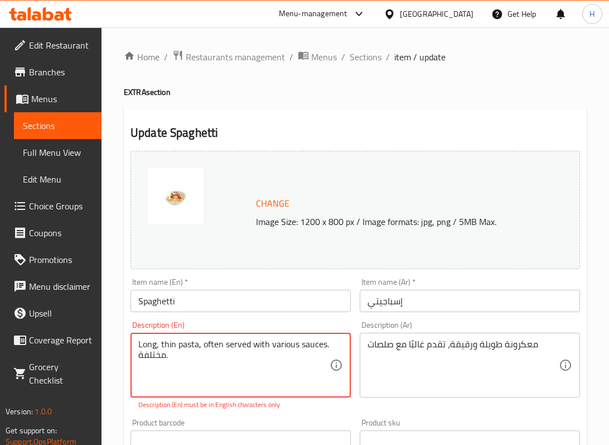
drag, startPoint x: 148, startPoint y: 358, endPoint x: 164, endPoint y: 369, distance: 19.2
click at [150, 358] on textarea "Long, thin pasta, often served with various sauces. مختلفة." at bounding box center [233, 365] width 191 height 53
type textarea "Long, thin pasta, often served with various sauces. ."
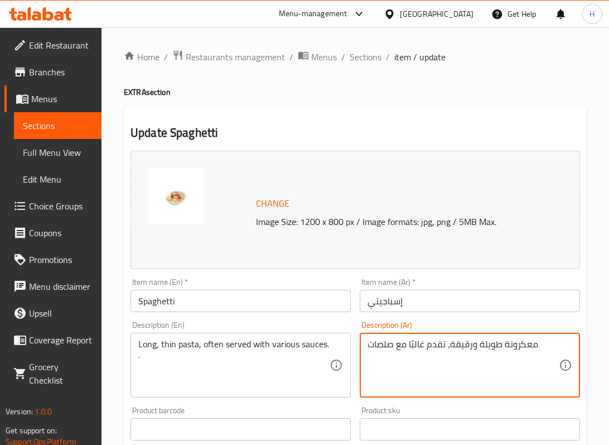
paste textarea "مختلفة"
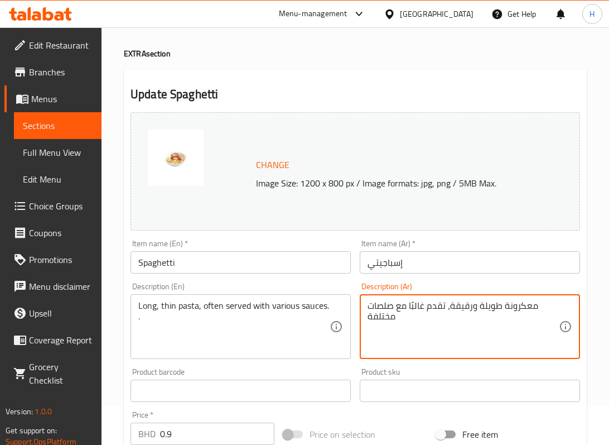
scroll to position [74, 0]
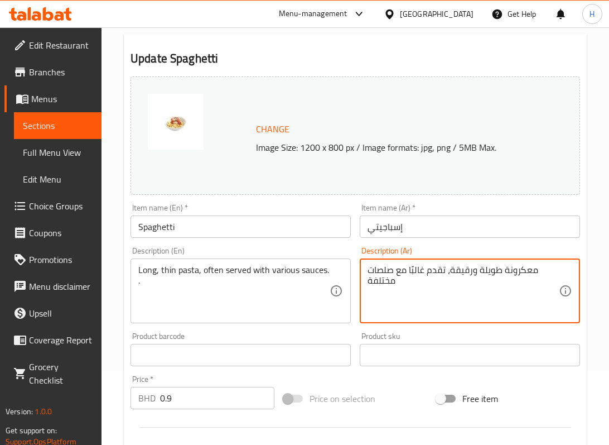
click at [165, 229] on input "Spaghetti" at bounding box center [241, 226] width 220 height 22
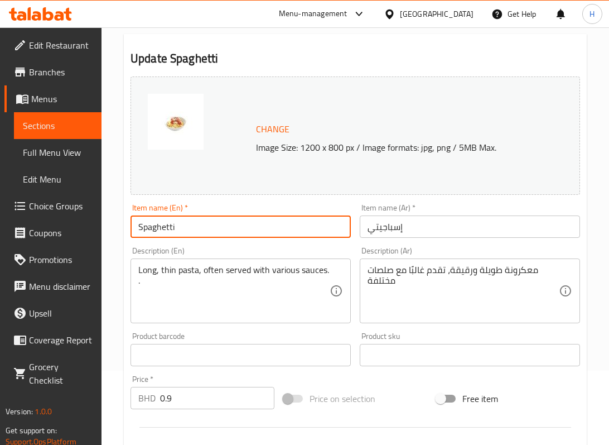
click at [165, 229] on input "Spaghetti" at bounding box center [241, 226] width 220 height 22
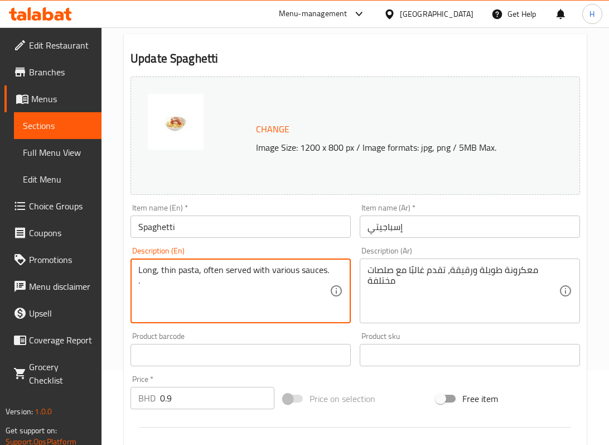
click at [156, 225] on input "Spaghetti" at bounding box center [241, 226] width 220 height 22
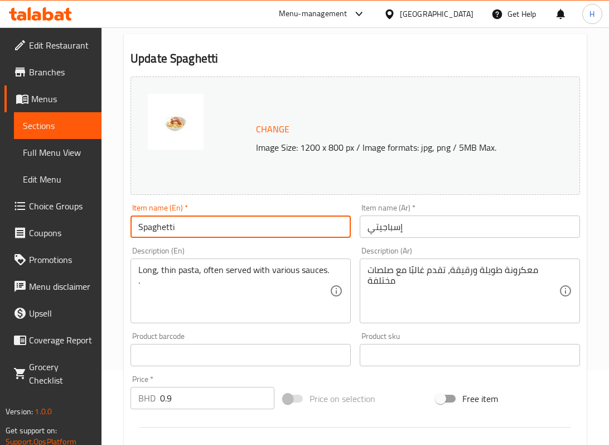
click at [156, 225] on input "Spaghetti" at bounding box center [241, 226] width 220 height 22
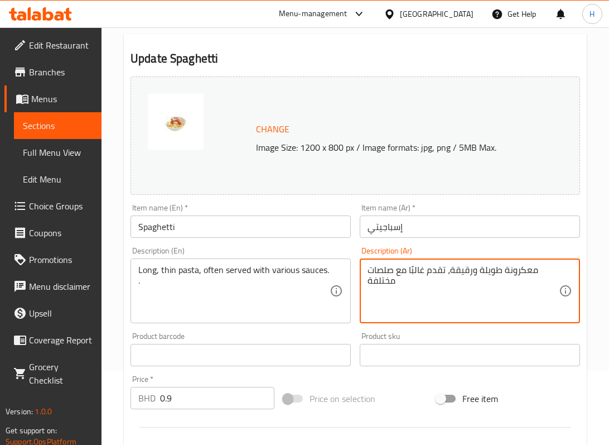
click at [483, 268] on textarea "معكرونة طويلة ورقيقة، تقدم غالبًا مع صلصات مختلفة" at bounding box center [463, 290] width 191 height 53
type textarea "مختلفة"
click at [385, 273] on textarea "مختلفة" at bounding box center [463, 290] width 191 height 53
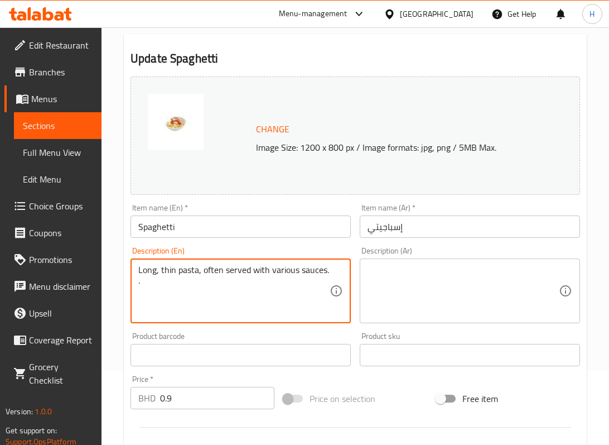
click at [249, 272] on textarea "Long, thin pasta, often served with various sauces. ." at bounding box center [233, 290] width 191 height 53
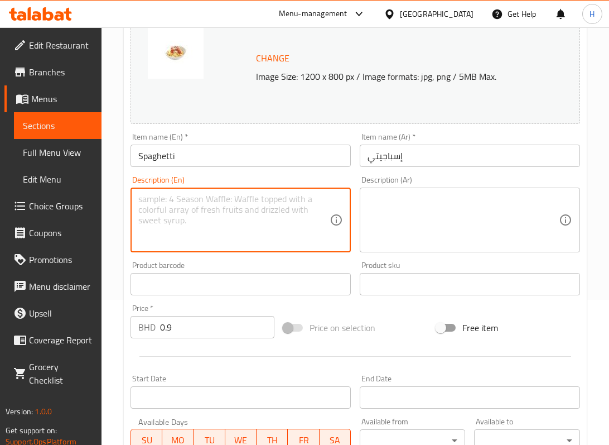
scroll to position [136, 0]
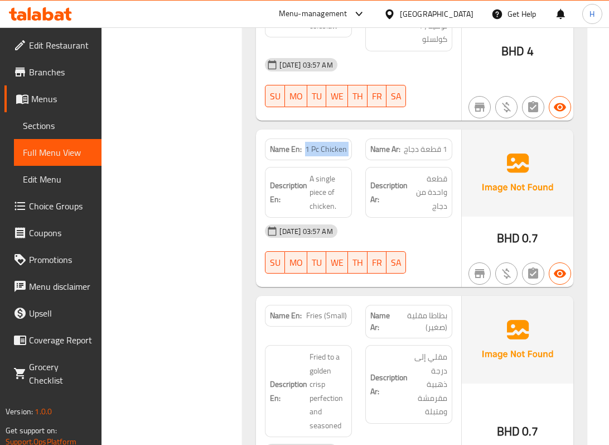
scroll to position [11304, 0]
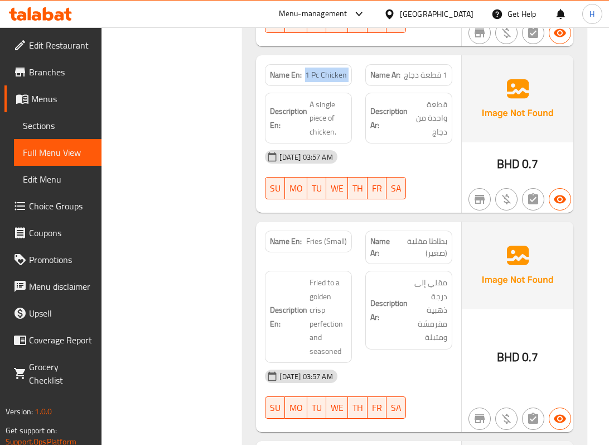
click at [335, 81] on span "1 Pc Chicken" at bounding box center [326, 75] width 42 height 12
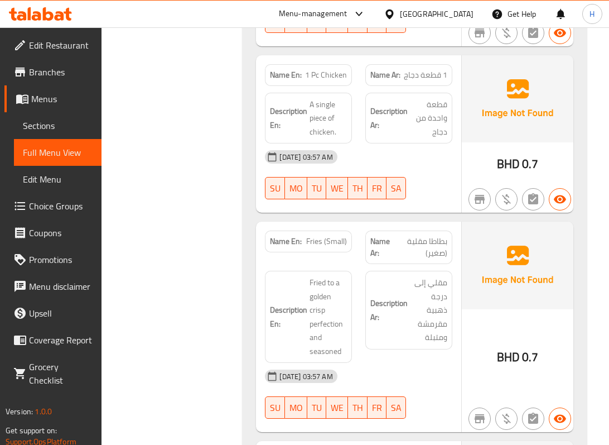
click at [311, 81] on span "1 Pc Chicken" at bounding box center [326, 75] width 42 height 12
copy span "1 Pc Chicken"
click at [329, 81] on span "1 Pc Chicken" at bounding box center [326, 75] width 42 height 12
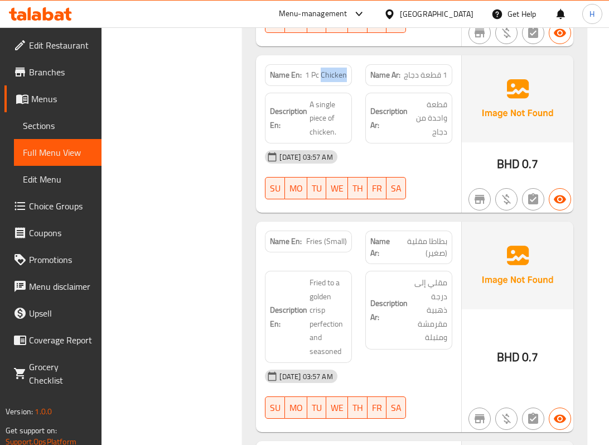
click at [329, 81] on span "1 Pc Chicken" at bounding box center [326, 75] width 42 height 12
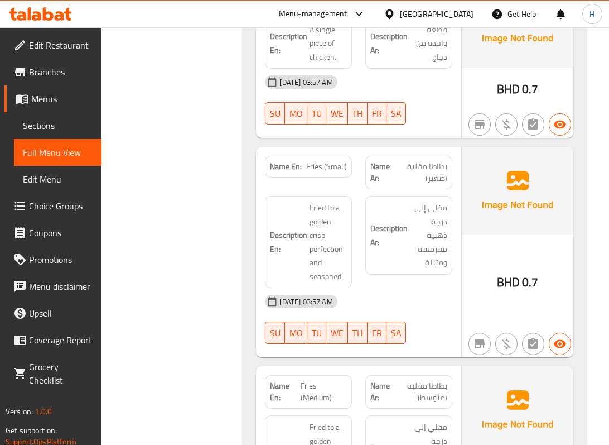
scroll to position [11453, 0]
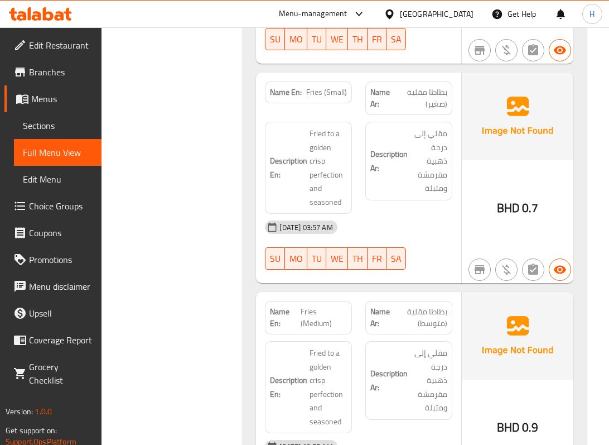
click at [451, 172] on div "Description Ar: مقلي إلى درجة ذهبية مقرمشة ومتبلة" at bounding box center [408, 161] width 87 height 79
click at [327, 209] on span "Fried to a golden crisp perfection and seasoned" at bounding box center [328, 168] width 37 height 82
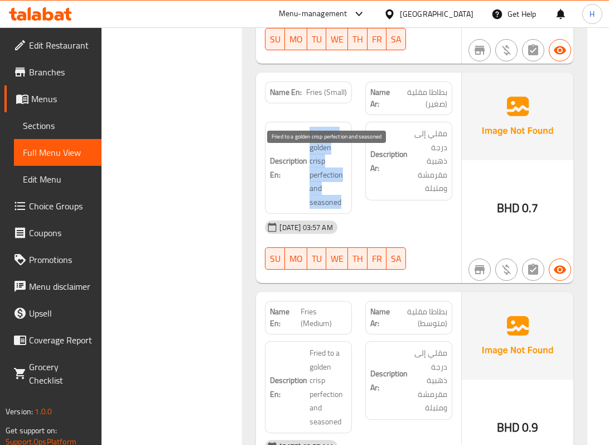
click at [327, 209] on span "Fried to a golden crisp perfection and seasoned" at bounding box center [328, 168] width 37 height 82
copy span "Fried to a golden crisp perfection and seasoned"
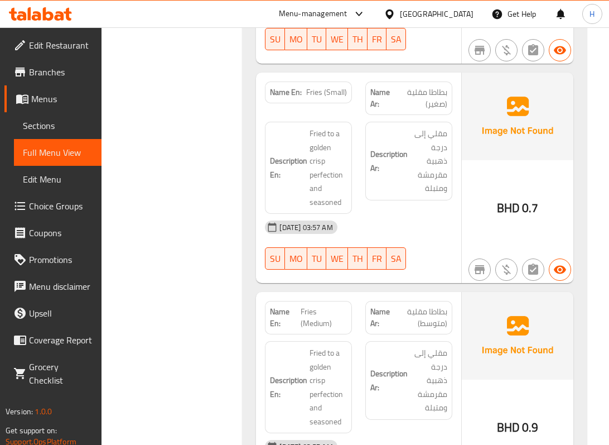
click at [312, 98] on span "Fries (Small)" at bounding box center [326, 92] width 41 height 12
copy span "Fries"
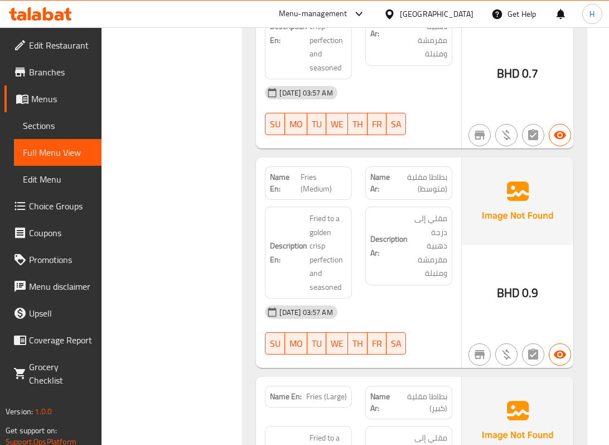
scroll to position [11602, 0]
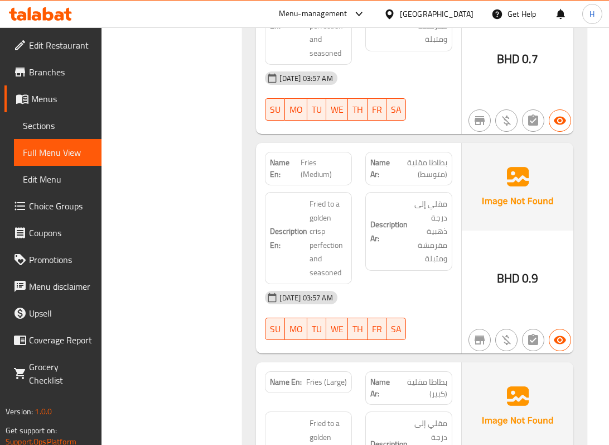
click at [310, 180] on span "Fries (Medium)" at bounding box center [324, 168] width 47 height 23
copy span "Fries (Medium)"
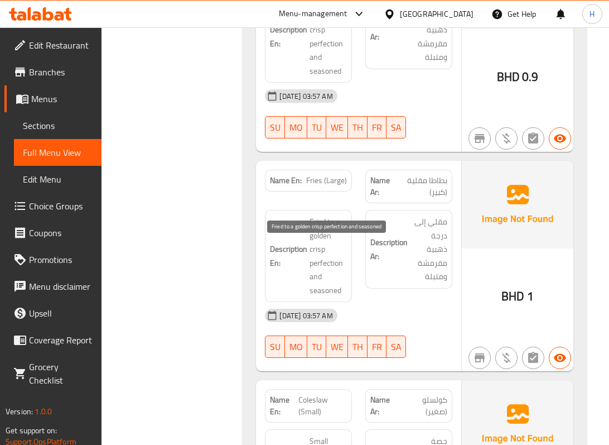
scroll to position [11825, 0]
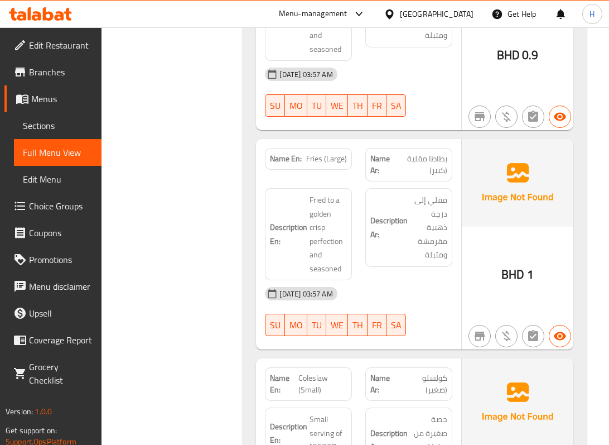
click at [322, 165] on span "Fries (Large)" at bounding box center [326, 159] width 41 height 12
copy span "Fries (Large)"
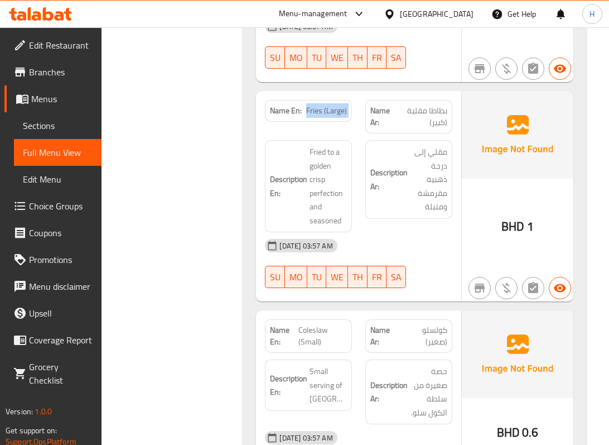
scroll to position [11973, 0]
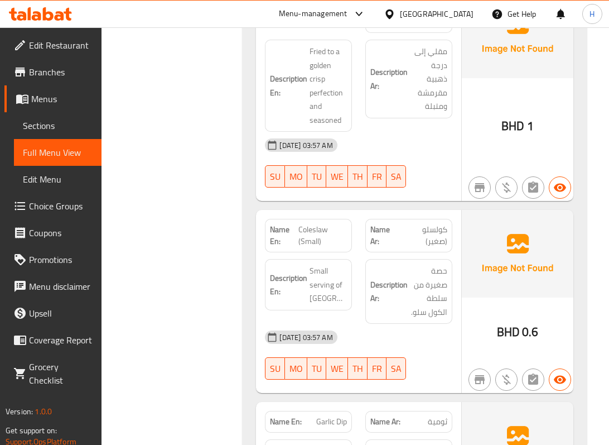
click at [306, 247] on span "Coleslaw (Small)" at bounding box center [323, 235] width 49 height 23
copy span "Coleslaw"
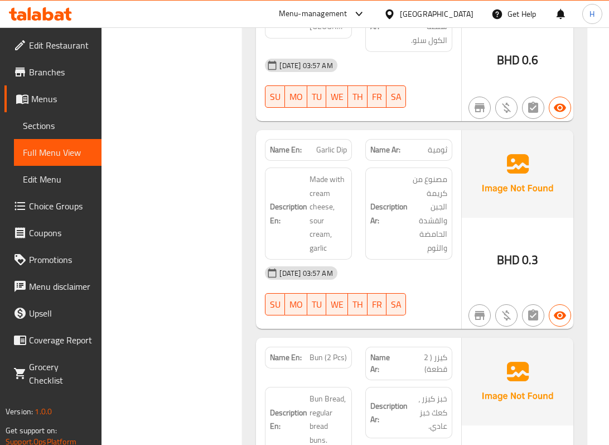
scroll to position [12271, 0]
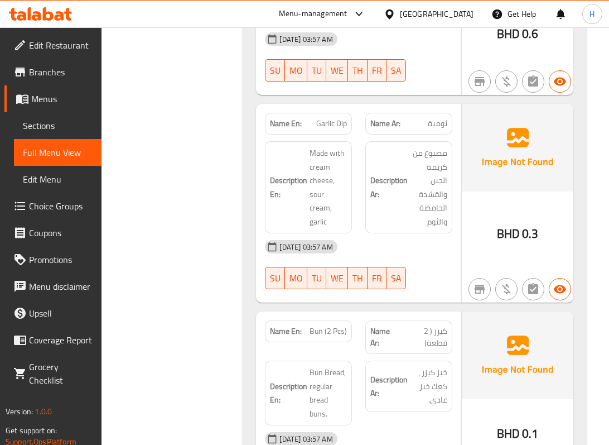
click at [326, 129] on span "Garlic Dip" at bounding box center [331, 124] width 31 height 12
copy span "Garlic Dip"
click at [319, 183] on span "Made with cream cheese, sour cream, garlic" at bounding box center [328, 187] width 37 height 82
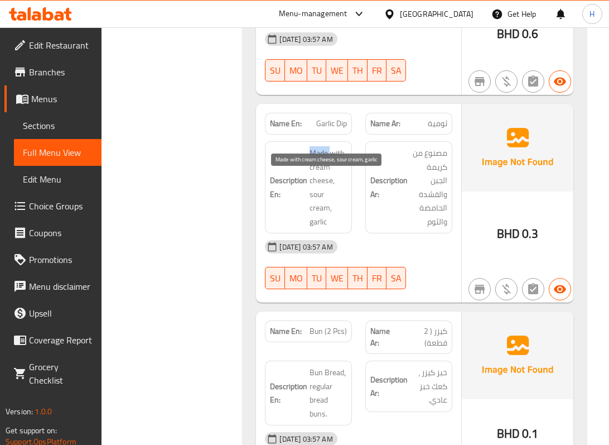
click at [319, 183] on span "Made with cream cheese, sour cream, garlic" at bounding box center [328, 187] width 37 height 82
copy span "Made with cream cheese, sour cream, garlic"
click at [320, 228] on span "Made with cream cheese, sour cream, garlic" at bounding box center [328, 187] width 37 height 82
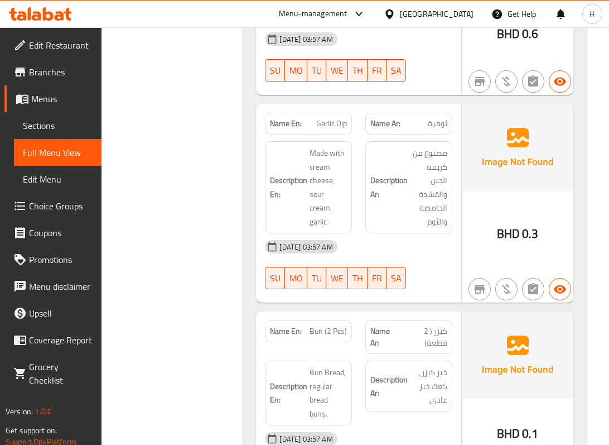
click at [407, 201] on strong "Description Ar:" at bounding box center [389, 187] width 37 height 27
click at [335, 129] on span "Garlic Dip" at bounding box center [331, 124] width 31 height 12
copy span "Garlic Dip"
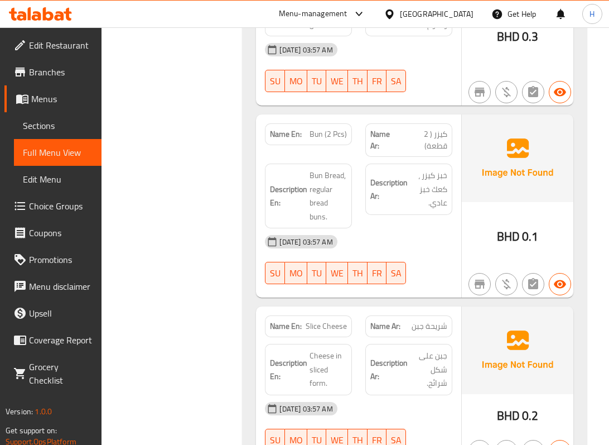
scroll to position [12494, 0]
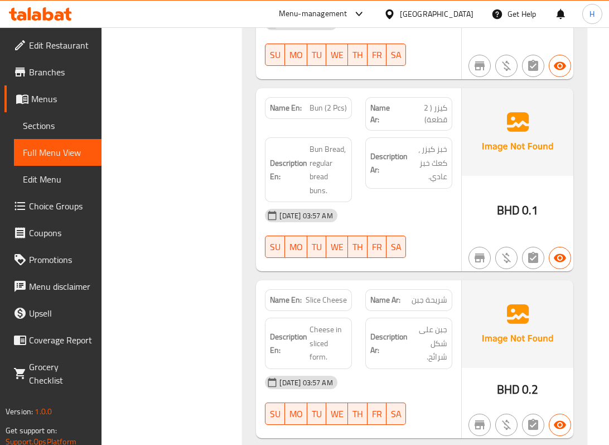
click at [318, 114] on span "Bun (2 Pcs)" at bounding box center [328, 108] width 37 height 12
click at [329, 177] on span "Bun Bread, regular bread buns." at bounding box center [328, 169] width 37 height 55
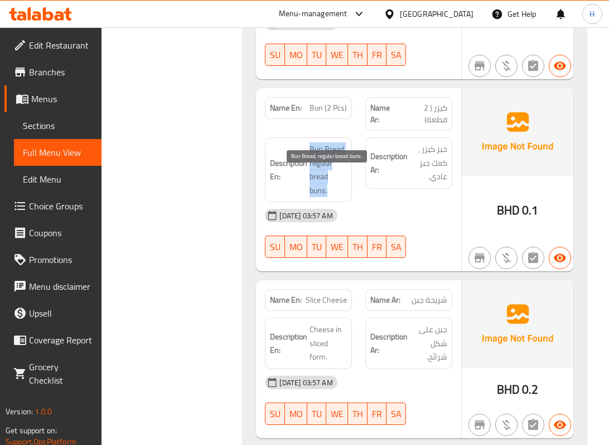
click at [329, 177] on span "Bun Bread, regular bread buns." at bounding box center [328, 169] width 37 height 55
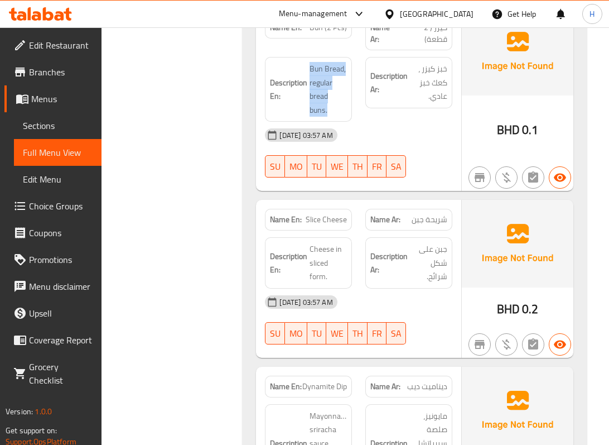
scroll to position [12643, 0]
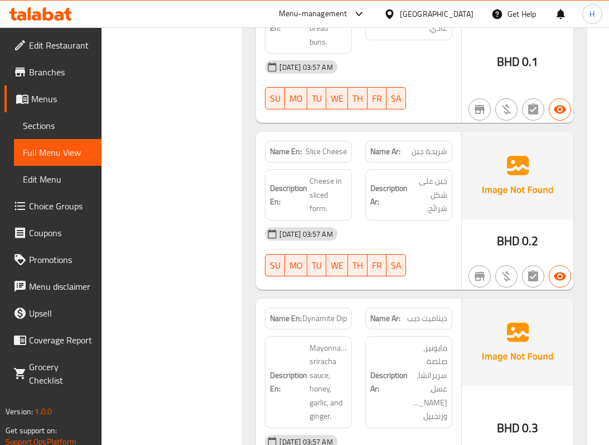
click at [420, 157] on span "شريحة جبن" at bounding box center [430, 152] width 36 height 12
click at [340, 157] on span "Slice Cheese" at bounding box center [326, 152] width 41 height 12
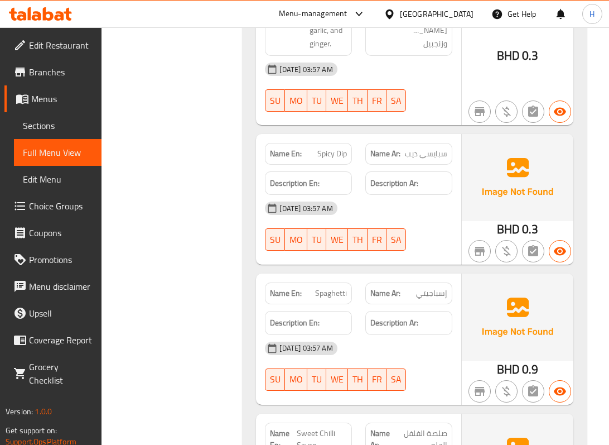
scroll to position [12941, 0]
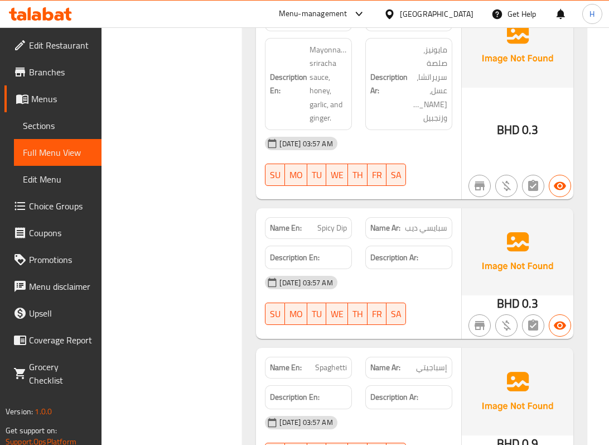
click at [436, 264] on h6 "Description Ar:" at bounding box center [409, 258] width 77 height 14
click at [320, 26] on span "Dynamite Dip" at bounding box center [324, 21] width 45 height 12
click at [334, 83] on span "Mayonnaise, sriracha sauce, honey, garlic, and ginger." at bounding box center [328, 84] width 37 height 82
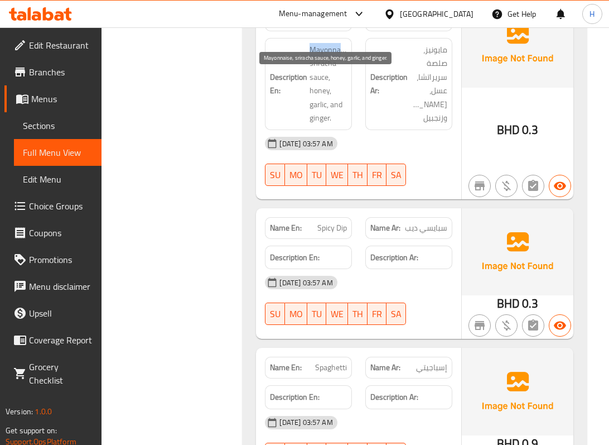
click at [334, 83] on span "Mayonnaise, sriracha sauce, honey, garlic, and ginger." at bounding box center [328, 84] width 37 height 82
click at [412, 137] on div "Description Ar: مايونيز، صلصة سريراتشا، عسل، ثوم، وزنجبيل" at bounding box center [409, 83] width 100 height 105
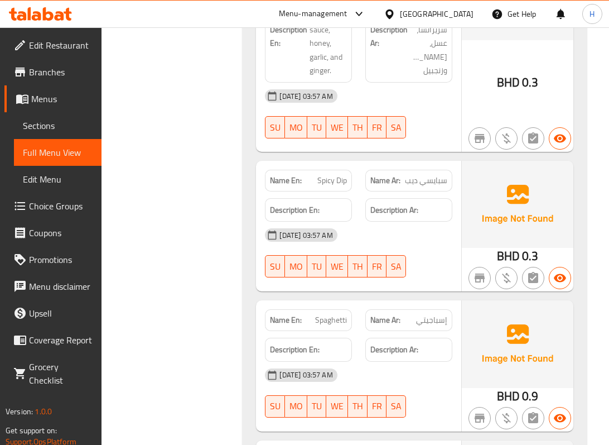
scroll to position [13015, 0]
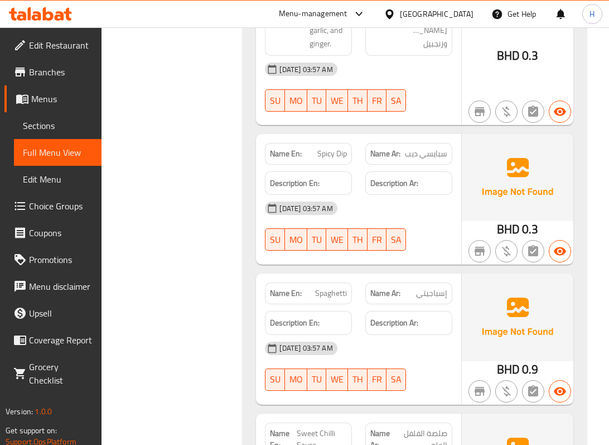
click at [336, 160] on span "Spicy Dip" at bounding box center [332, 154] width 30 height 12
click at [374, 51] on h6 "Description Ar: مايونيز، صلصة سريراتشا، عسل، ثوم، وزنجبيل" at bounding box center [409, 10] width 77 height 82
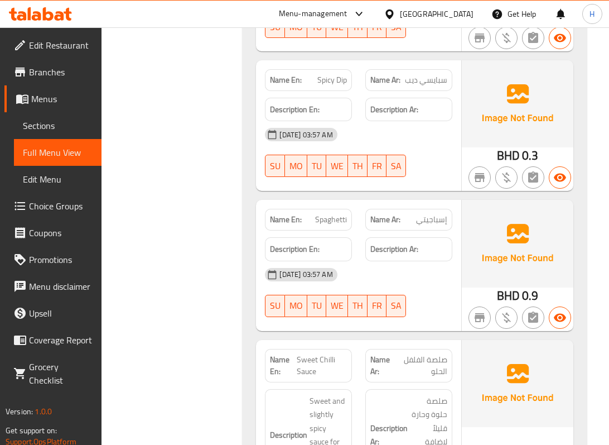
scroll to position [13089, 0]
click at [329, 225] on span "Spaghetti" at bounding box center [331, 219] width 32 height 12
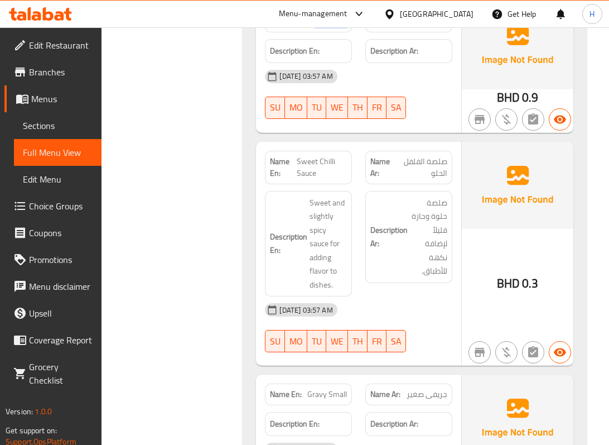
scroll to position [13312, 0]
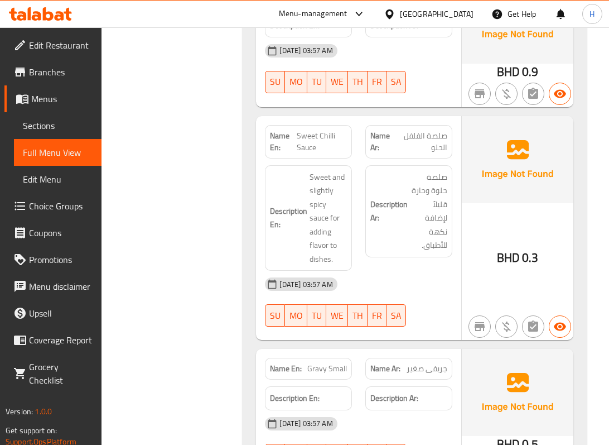
click at [420, 153] on span "صلصة الفلفل الحلو" at bounding box center [421, 141] width 51 height 23
click at [312, 153] on span "Sweet Chilli Sauce" at bounding box center [322, 141] width 50 height 23
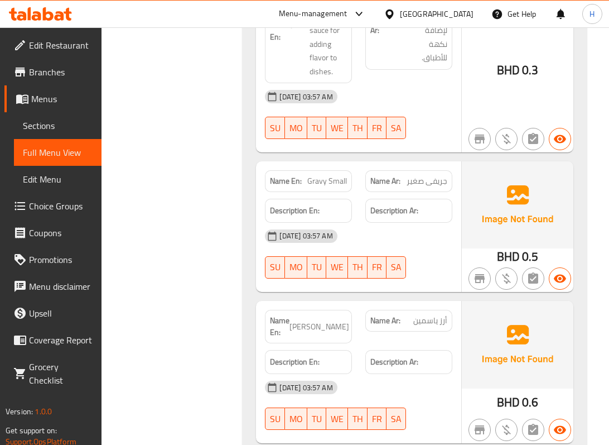
scroll to position [13536, 0]
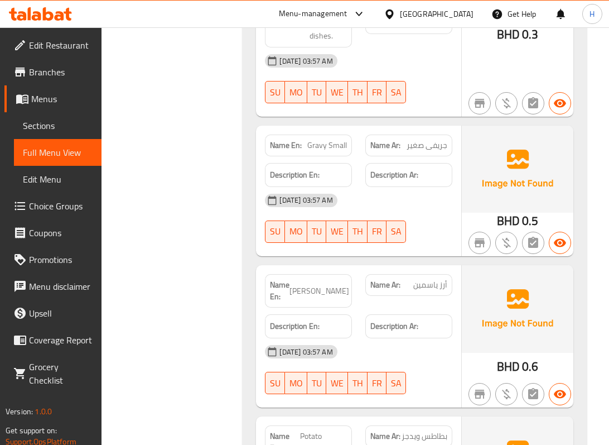
click at [327, 151] on span "Gravy Small" at bounding box center [327, 145] width 40 height 12
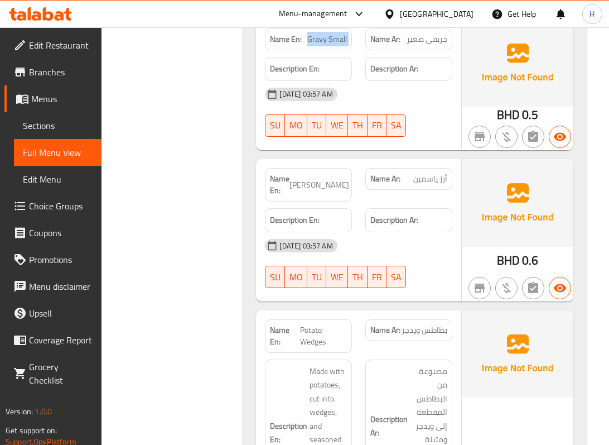
scroll to position [13685, 0]
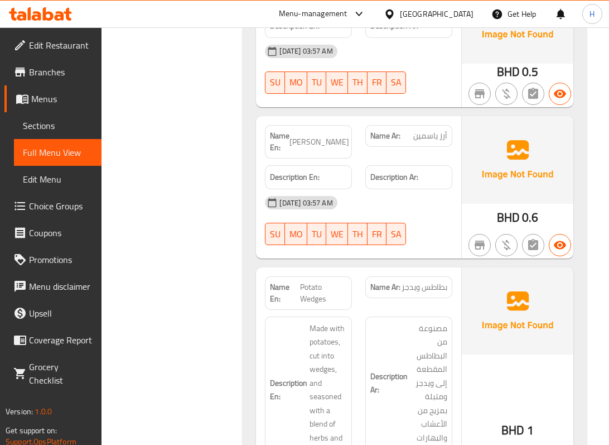
click at [311, 148] on span "[PERSON_NAME]" at bounding box center [320, 142] width 60 height 12
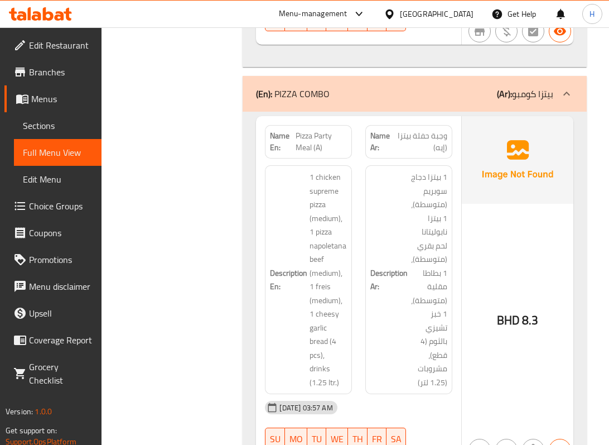
scroll to position [14726, 0]
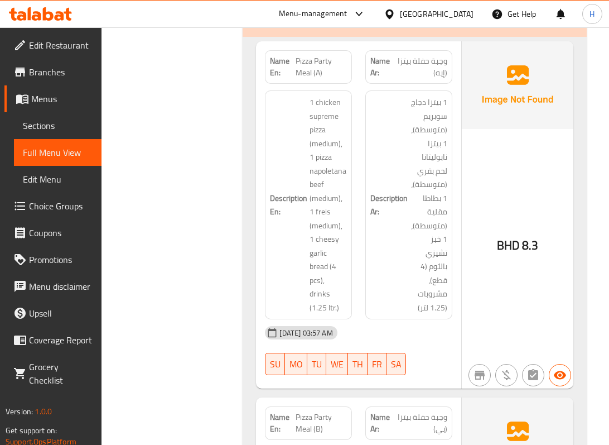
click at [379, 139] on h6 "Description Ar: 1 بيتزا دجاج سوبريم (متوسطة)، 1 بيتزا نابوليتانا لحم بقري (متوس…" at bounding box center [409, 204] width 77 height 219
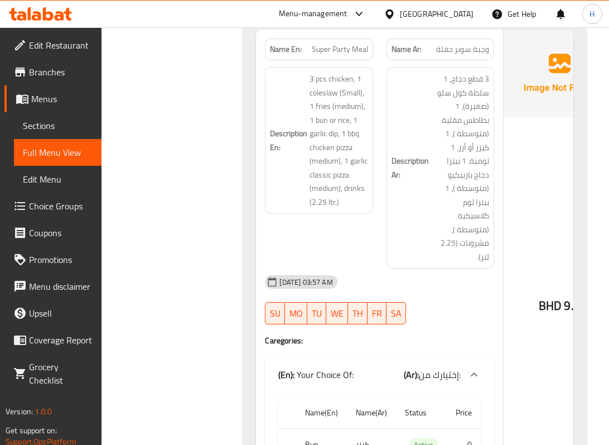
scroll to position [15750, 0]
